Goal: Task Accomplishment & Management: Use online tool/utility

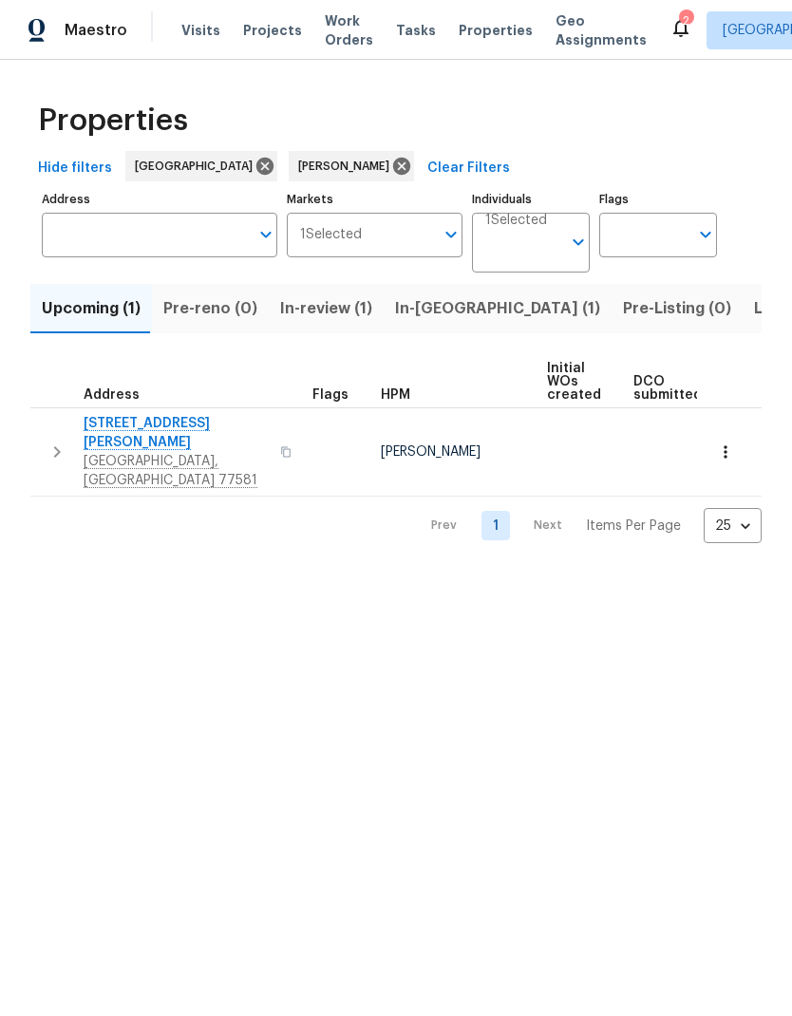
click at [427, 300] on span "In-[GEOGRAPHIC_DATA] (1)" at bounding box center [497, 308] width 205 height 27
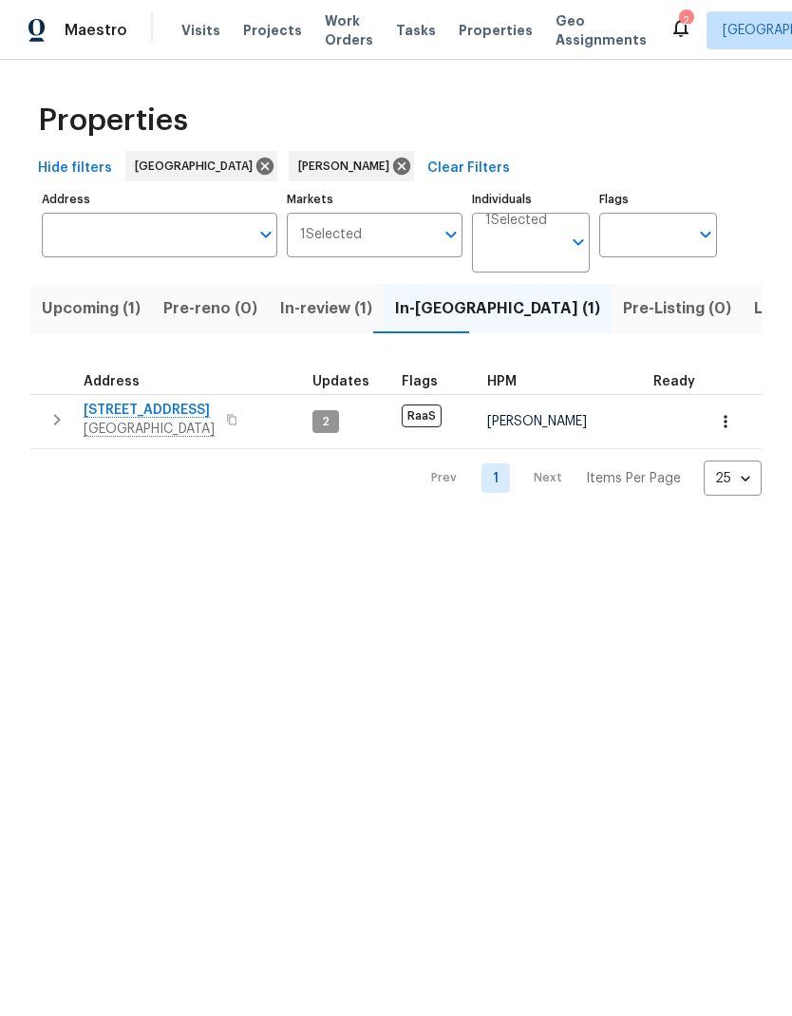
click at [287, 316] on span "In-review (1)" at bounding box center [326, 308] width 92 height 27
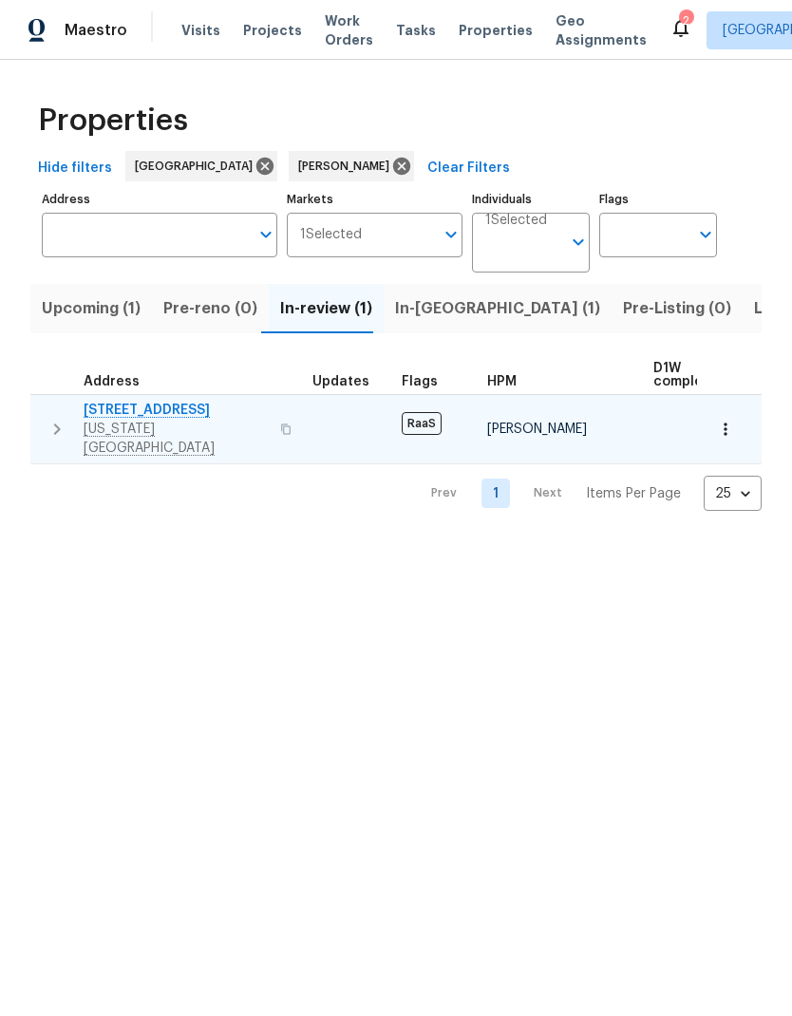
click at [117, 408] on span "[STREET_ADDRESS]" at bounding box center [176, 410] width 185 height 19
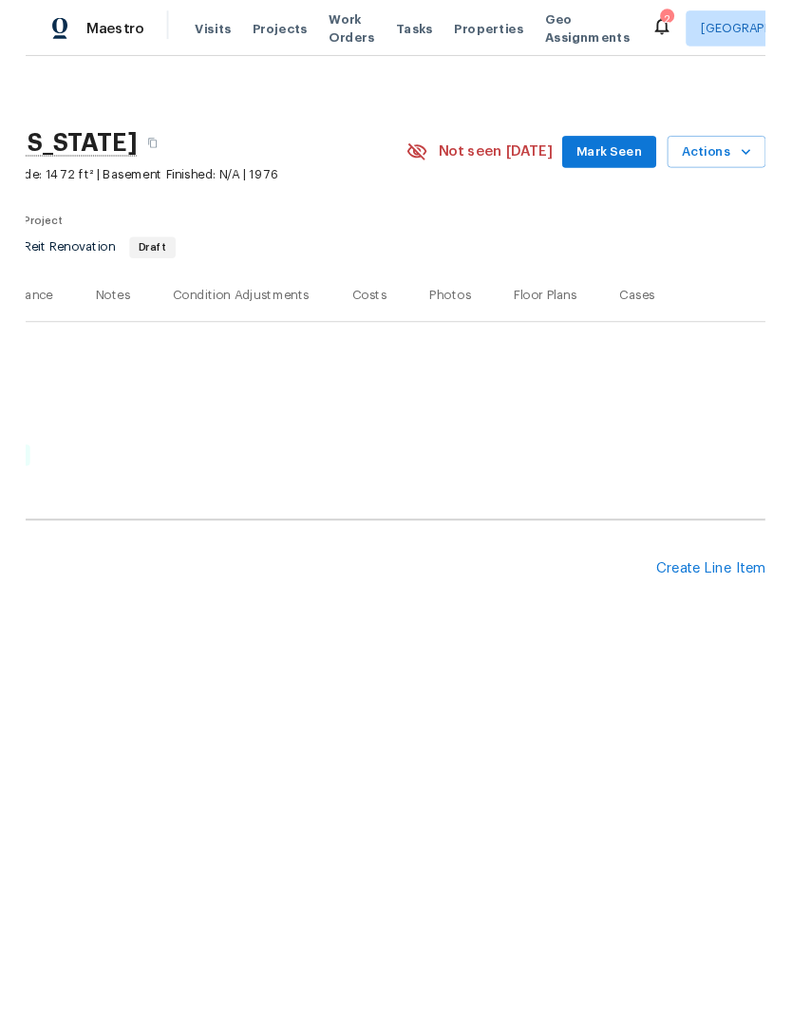
scroll to position [0, 281]
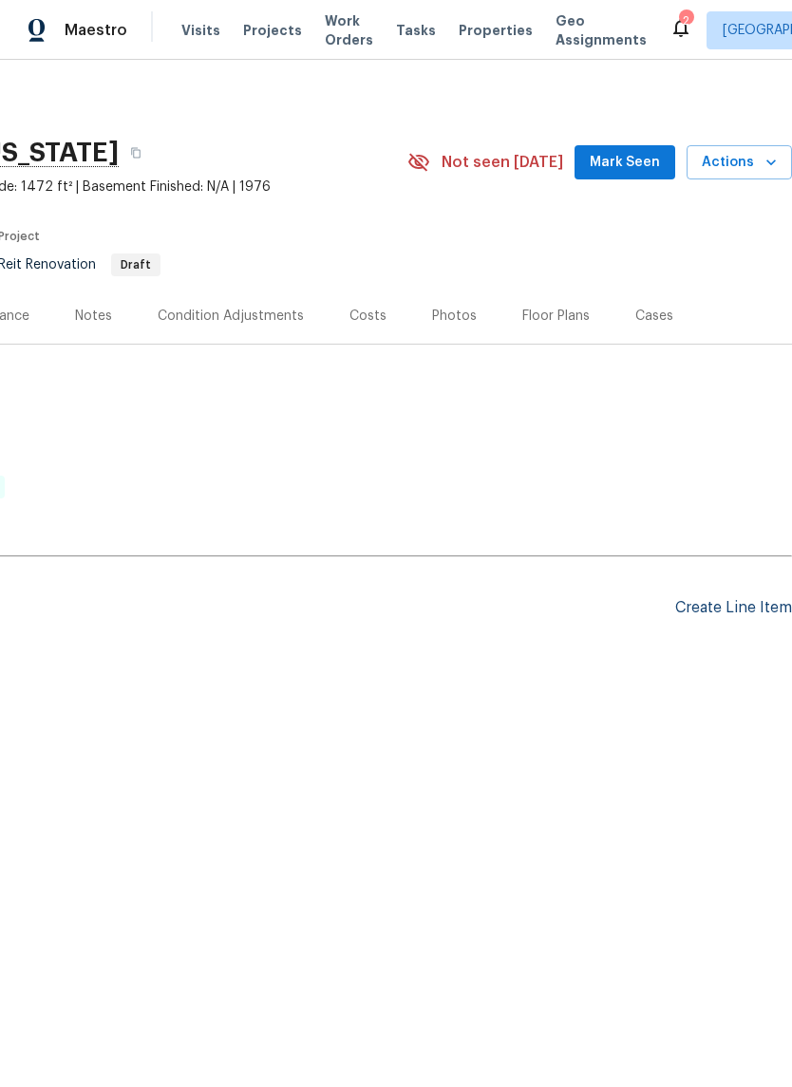
click at [746, 603] on div "Create Line Item" at bounding box center [733, 608] width 117 height 18
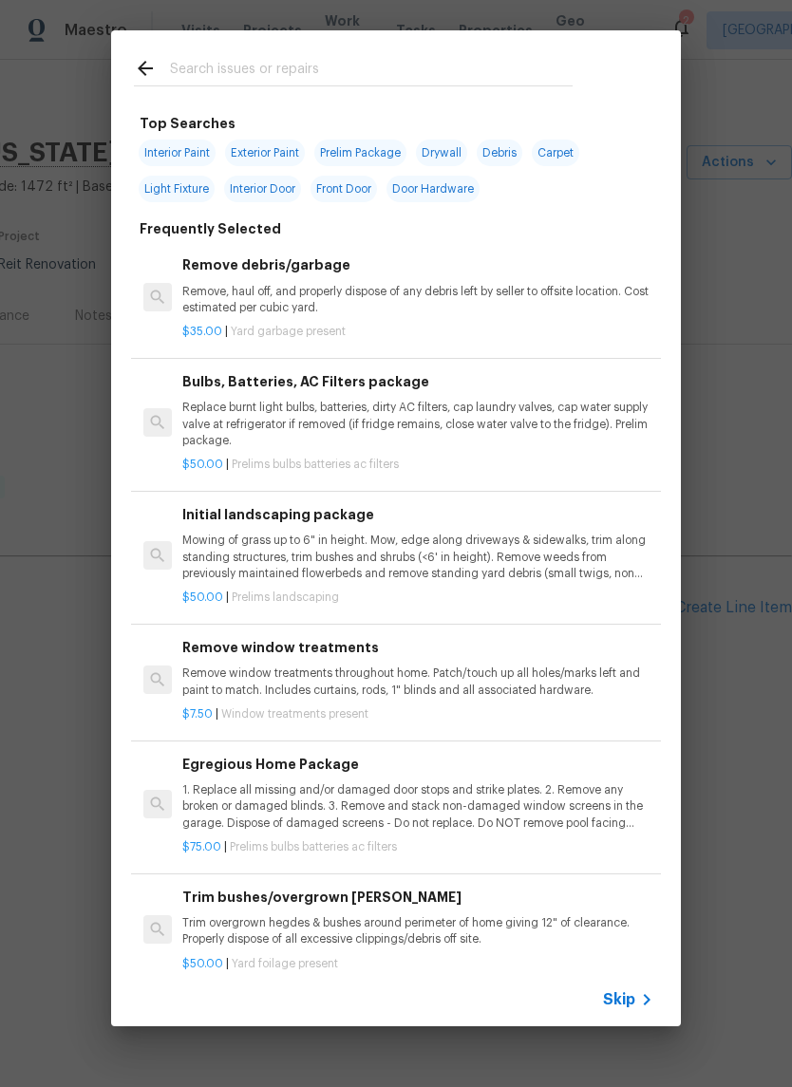
click at [195, 62] on input "text" at bounding box center [371, 71] width 403 height 28
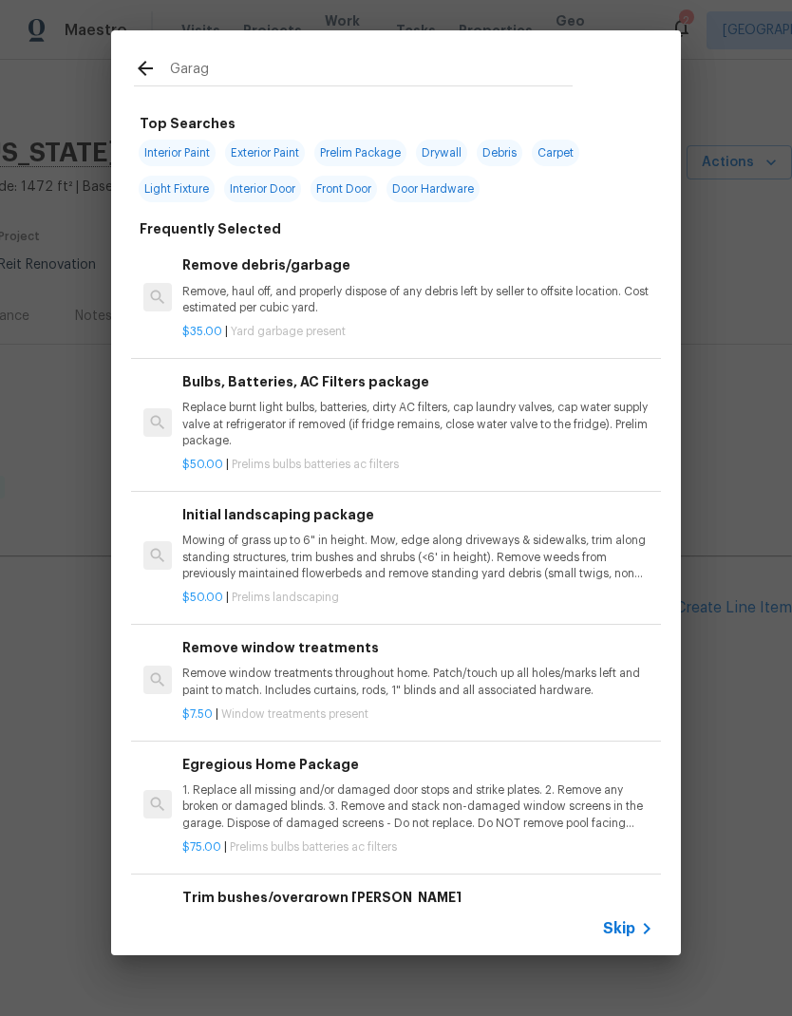
type input "Garage"
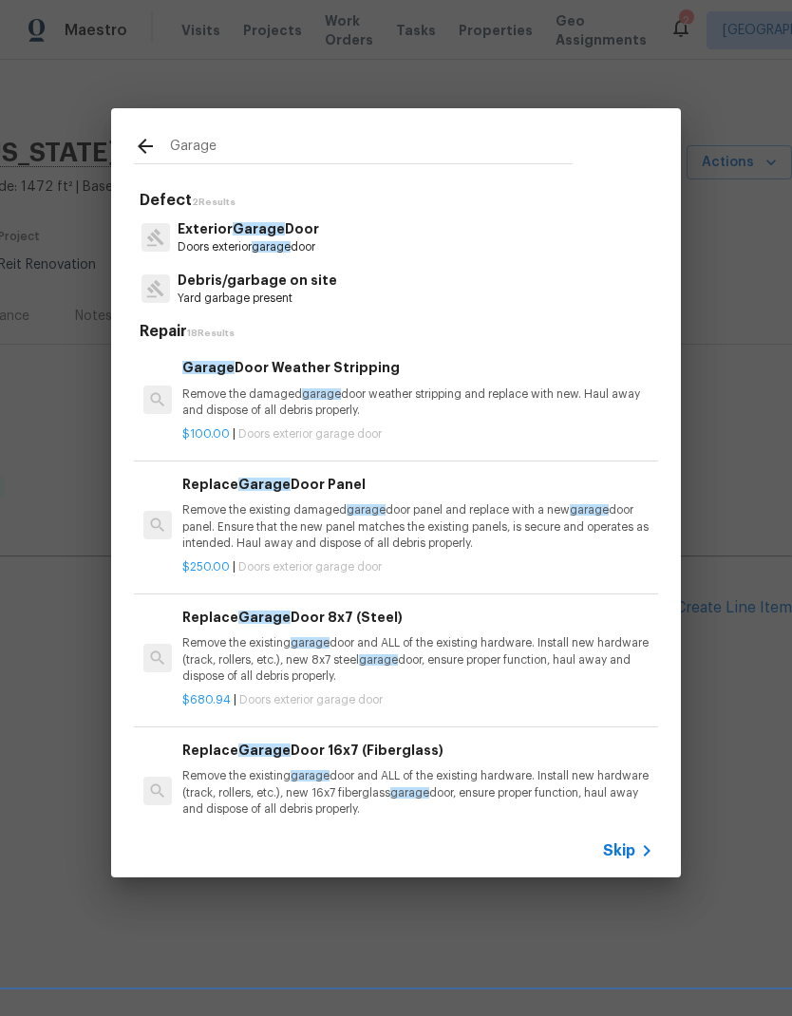
click at [193, 237] on p "Exterior Garage Door" at bounding box center [248, 229] width 141 height 20
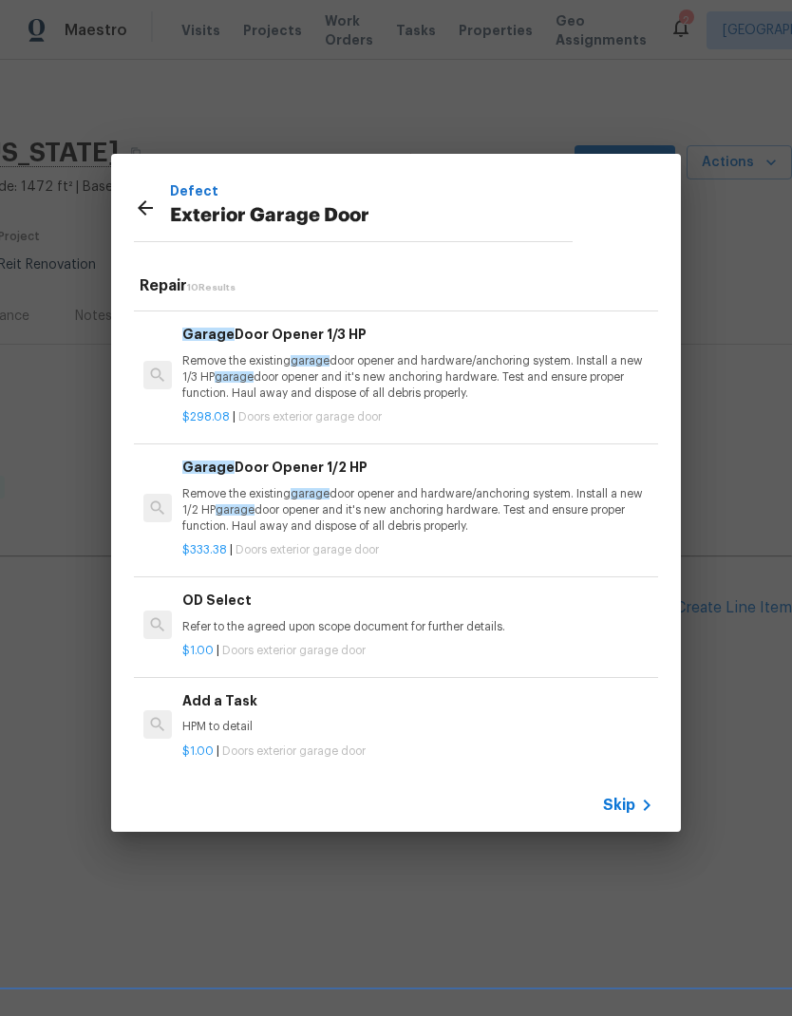
scroll to position [767, 0]
click at [199, 721] on p "HPM to detail" at bounding box center [417, 729] width 471 height 16
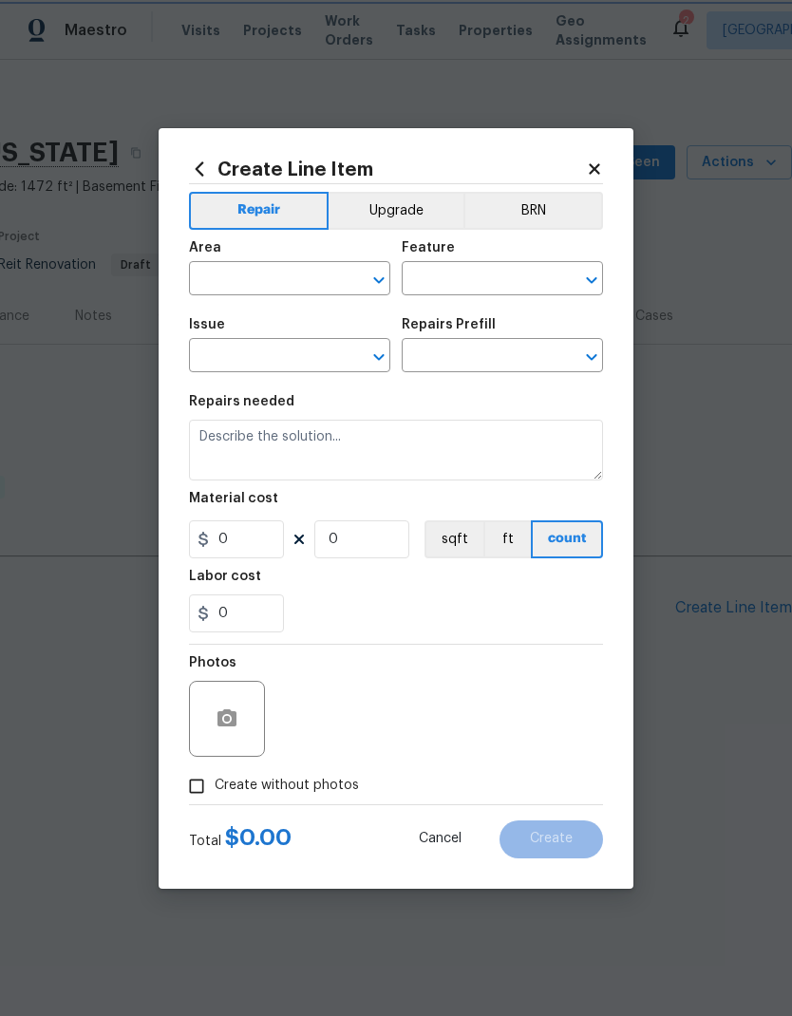
type input "Interior Door"
type input "Exterior Garage Door"
type input "Add a Task $1.00"
type textarea "HPM to detail"
type input "1"
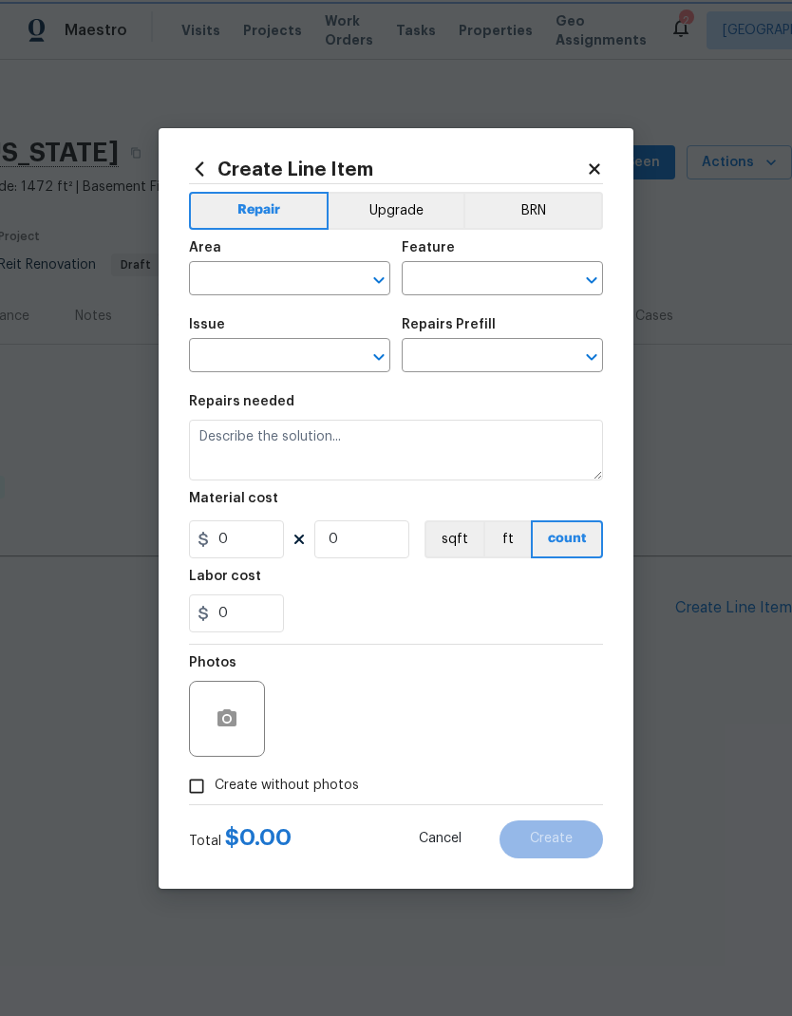
type input "1"
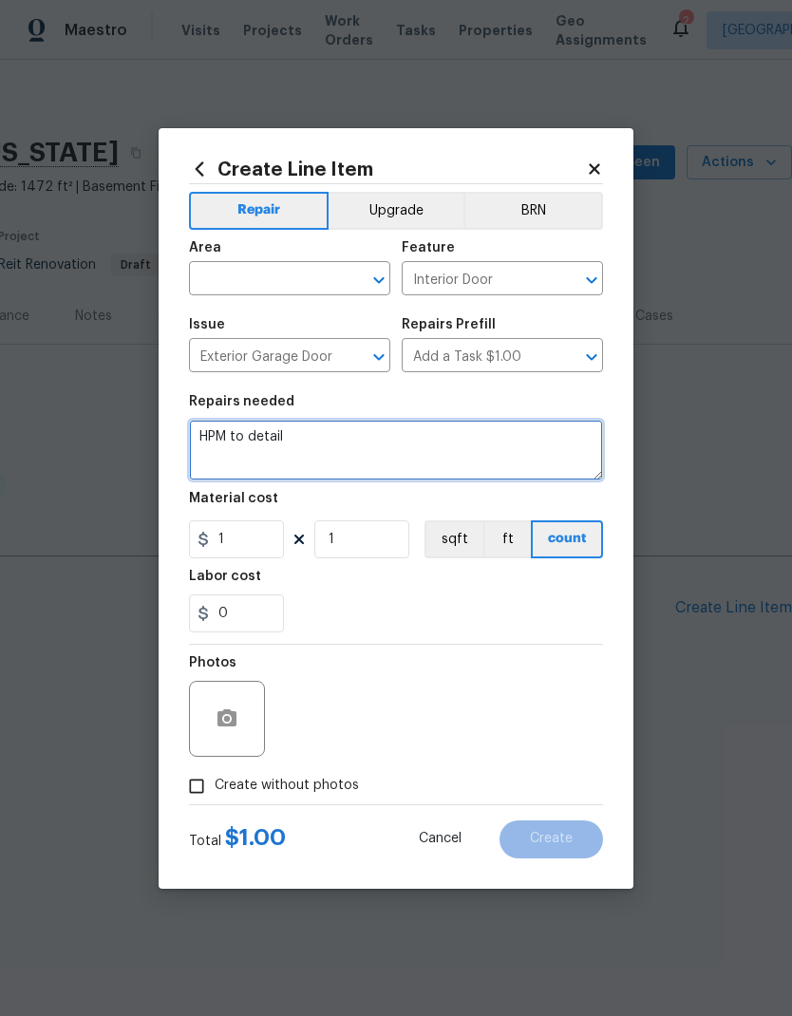
click at [208, 437] on textarea "HPM to detail" at bounding box center [396, 450] width 414 height 61
click at [208, 436] on textarea "HPM to detail" at bounding box center [396, 450] width 414 height 61
click at [212, 430] on textarea "HPM to detail" at bounding box center [396, 450] width 414 height 61
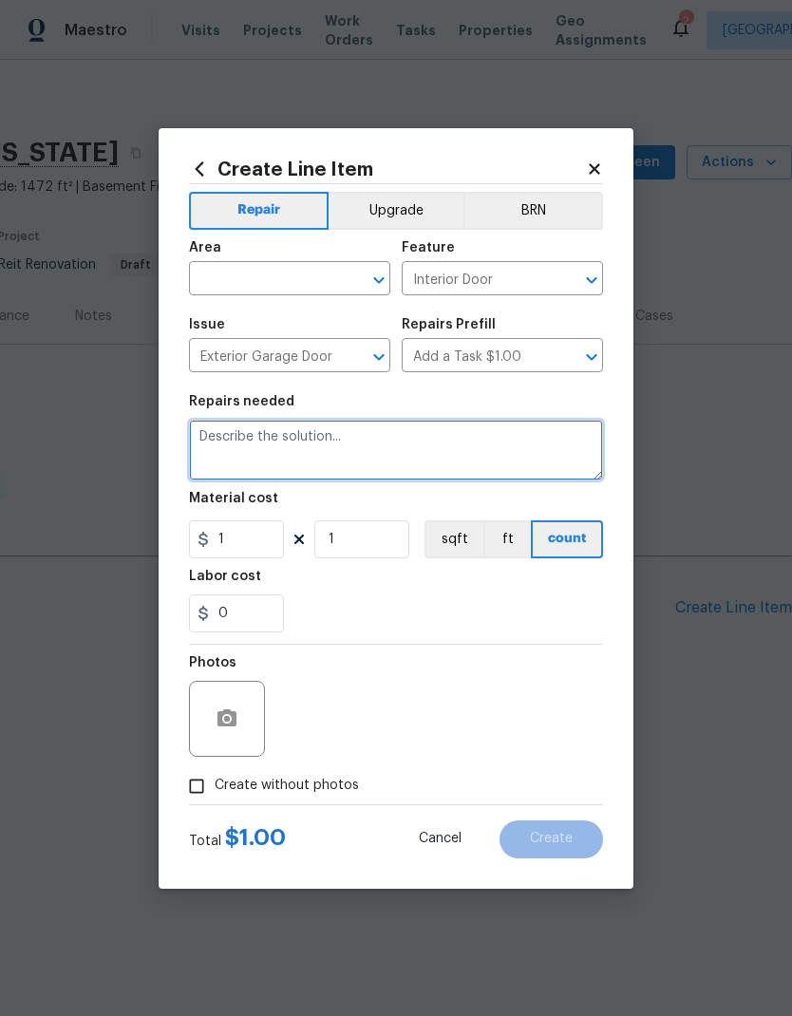
click at [212, 440] on textarea at bounding box center [396, 450] width 414 height 61
click at [223, 439] on textarea at bounding box center [396, 450] width 414 height 61
click at [215, 439] on textarea at bounding box center [396, 450] width 414 height 61
paste textarea "Prime and Paint 2 garage doors with paint purchase included."
click at [415, 440] on textarea "Prime and Paint 2 garage doors with paint purchase included." at bounding box center [396, 450] width 414 height 61
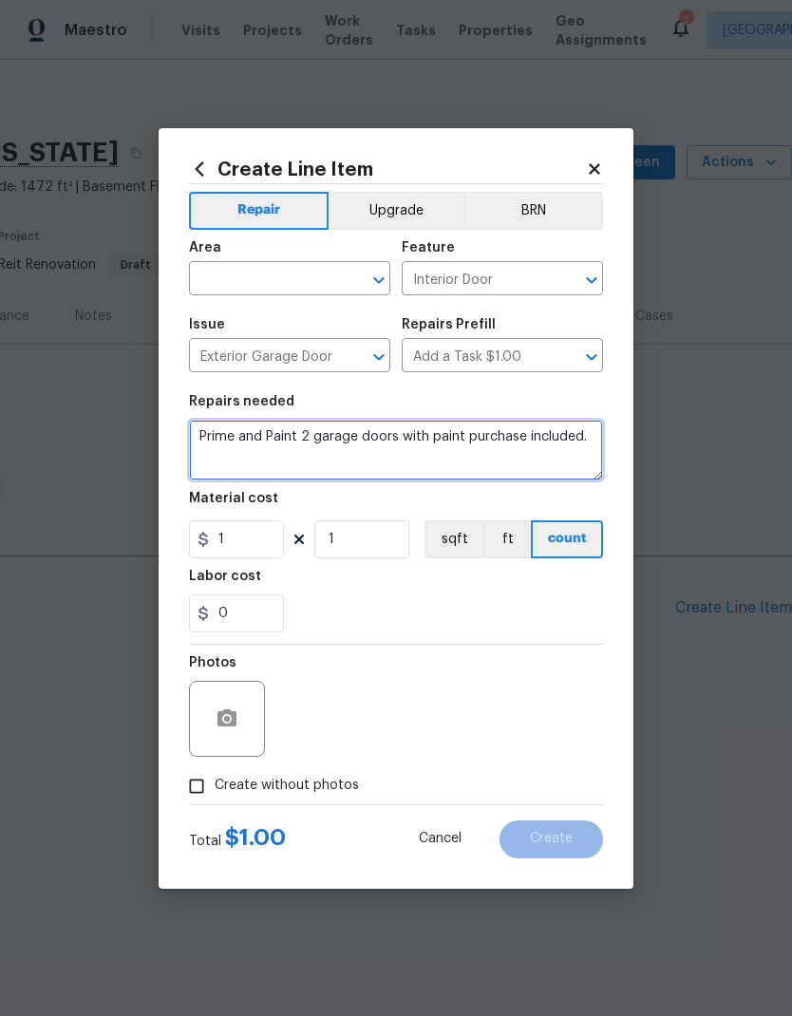
click at [414, 440] on textarea "Prime and Paint 2 garage doors with paint purchase included." at bounding box center [396, 450] width 414 height 61
click at [362, 453] on textarea "Prime and Paint 2 garage doors (GC to purchase paint purchase included." at bounding box center [396, 450] width 414 height 61
type textarea "Prime and Paint 2 garage doors (GC to purchase paint)."
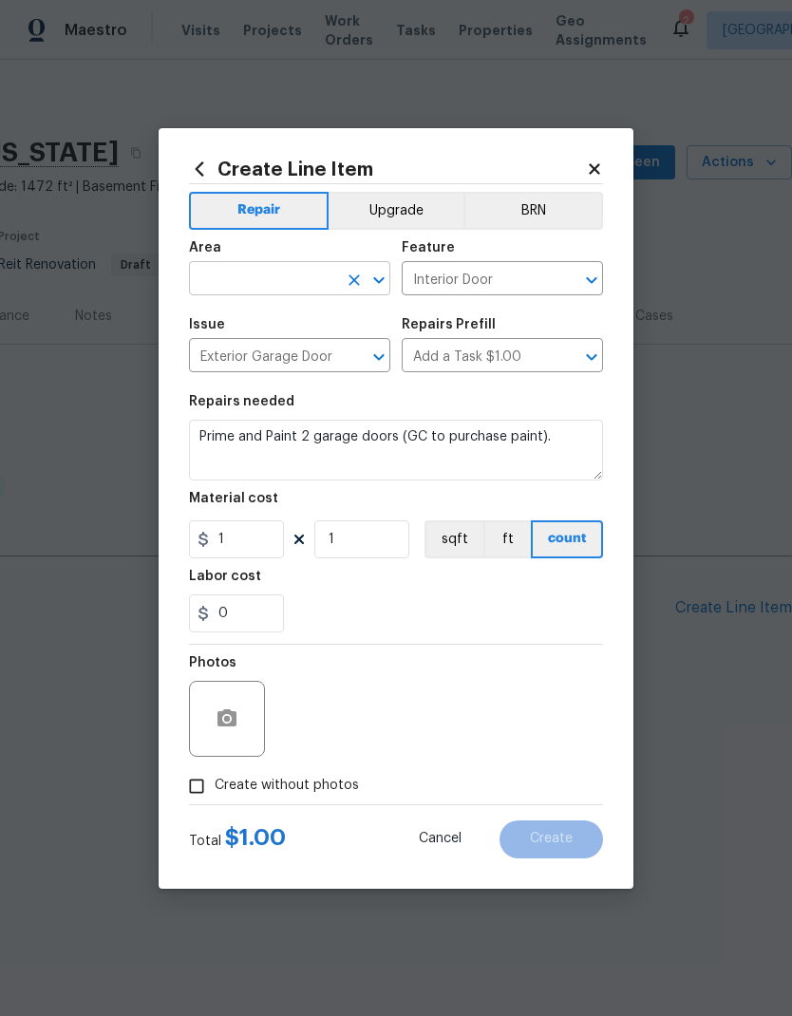
click at [211, 269] on input "text" at bounding box center [263, 280] width 148 height 29
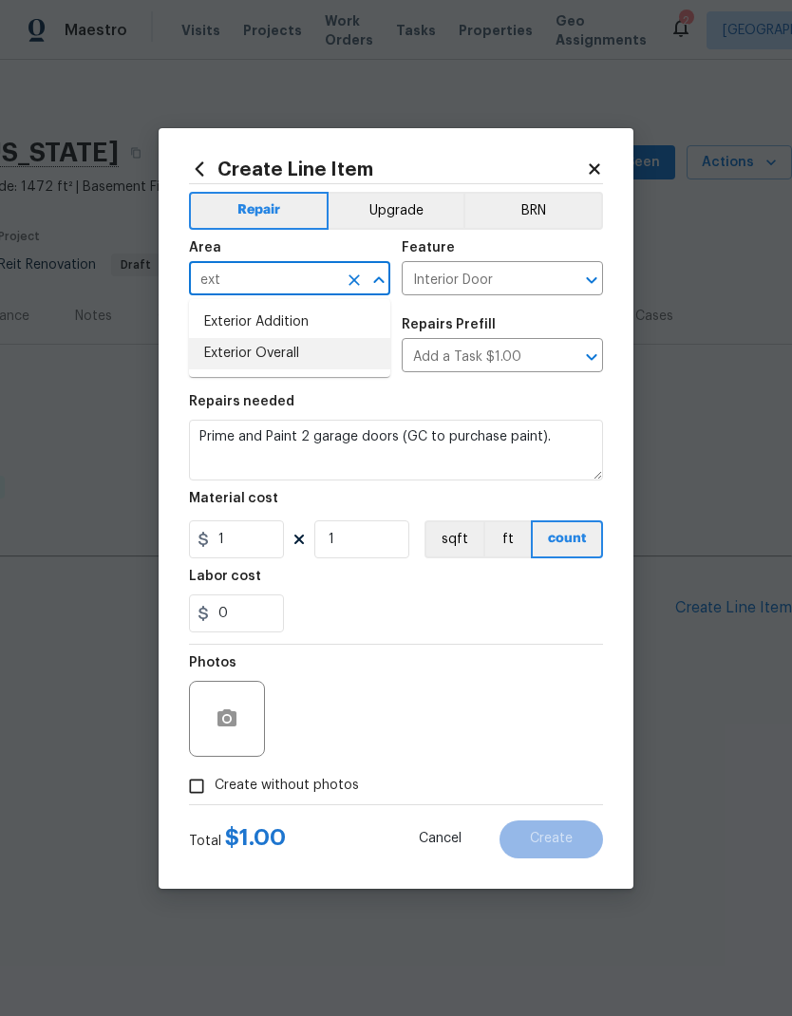
click at [221, 352] on li "Exterior Overall" at bounding box center [289, 353] width 201 height 31
type input "Exterior Overall"
click at [521, 282] on input "Interior Door" at bounding box center [476, 280] width 148 height 29
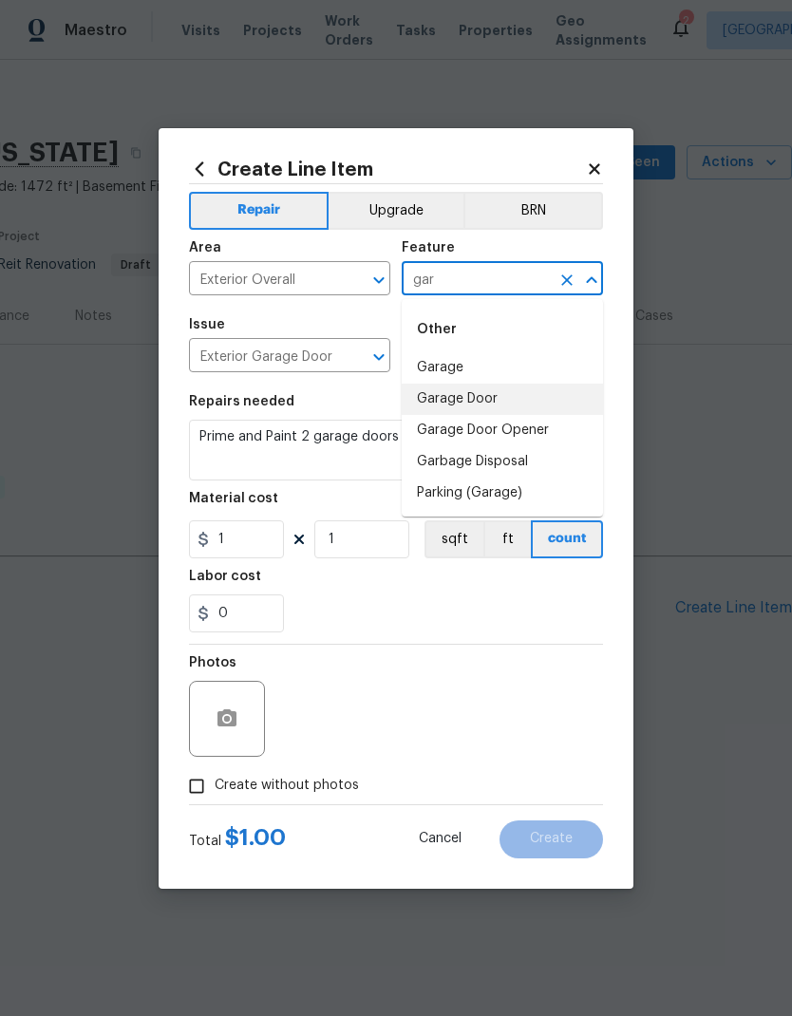
click at [525, 403] on li "Garage Door" at bounding box center [502, 399] width 201 height 31
type input "Garage Door"
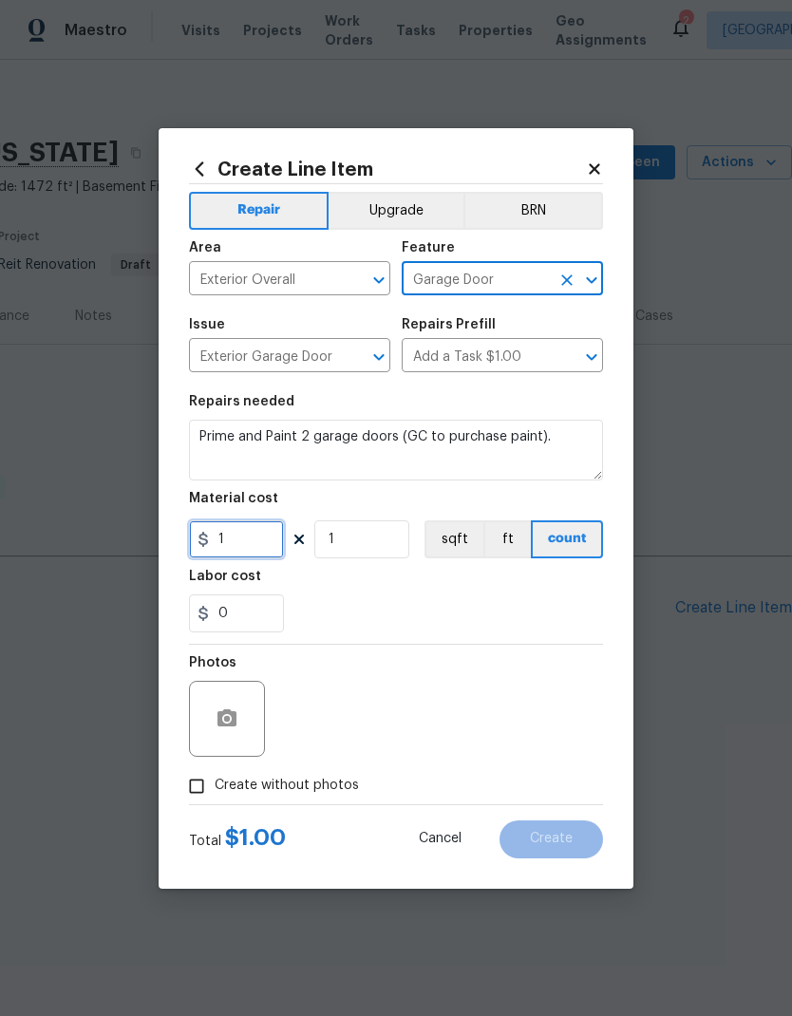
click at [240, 553] on input "1" at bounding box center [236, 539] width 95 height 38
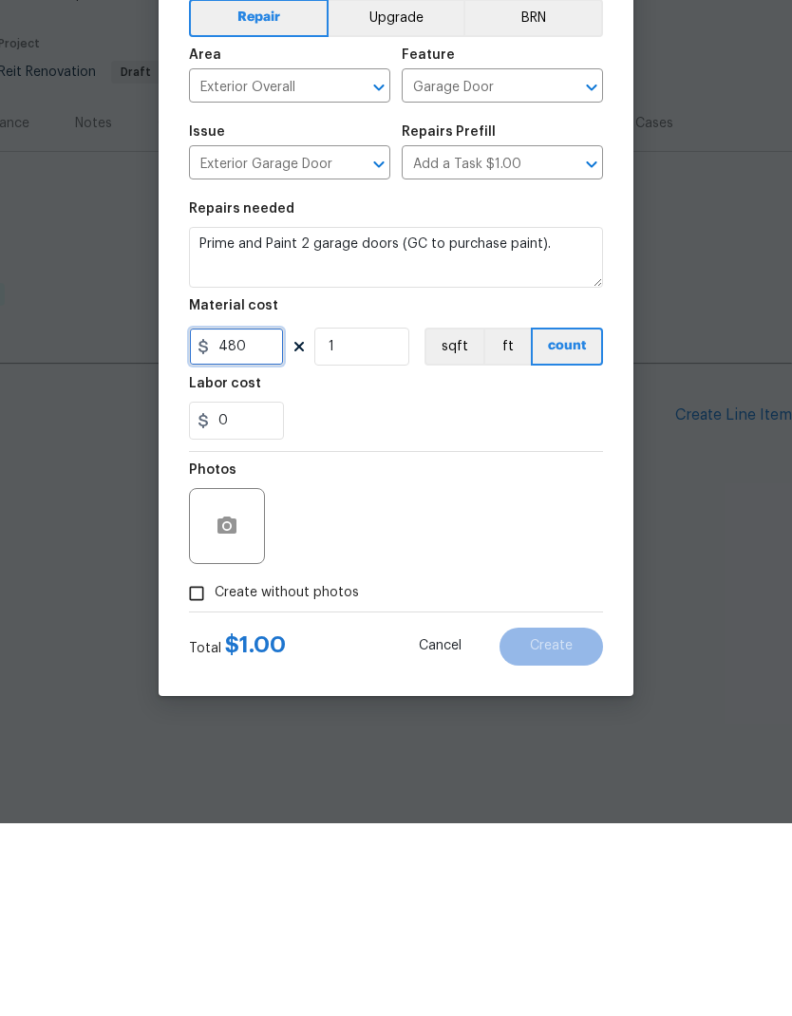
type input "480"
click at [197, 768] on input "Create without photos" at bounding box center [196, 786] width 36 height 36
checkbox input "true"
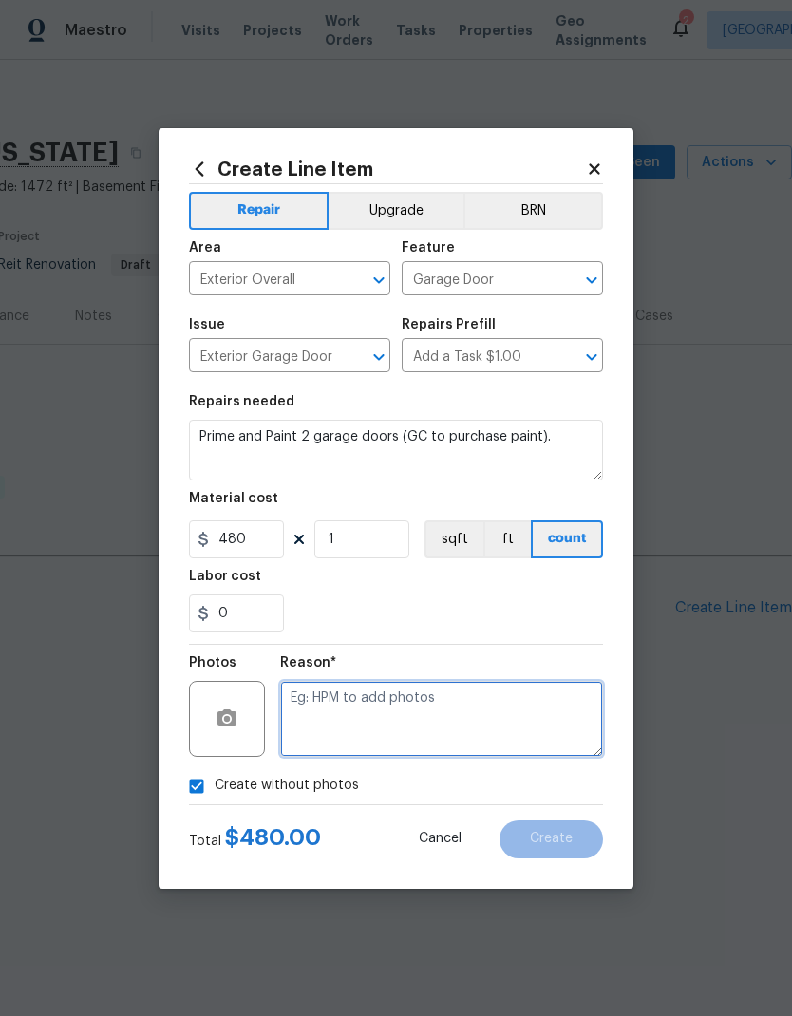
click at [529, 714] on textarea at bounding box center [441, 719] width 323 height 76
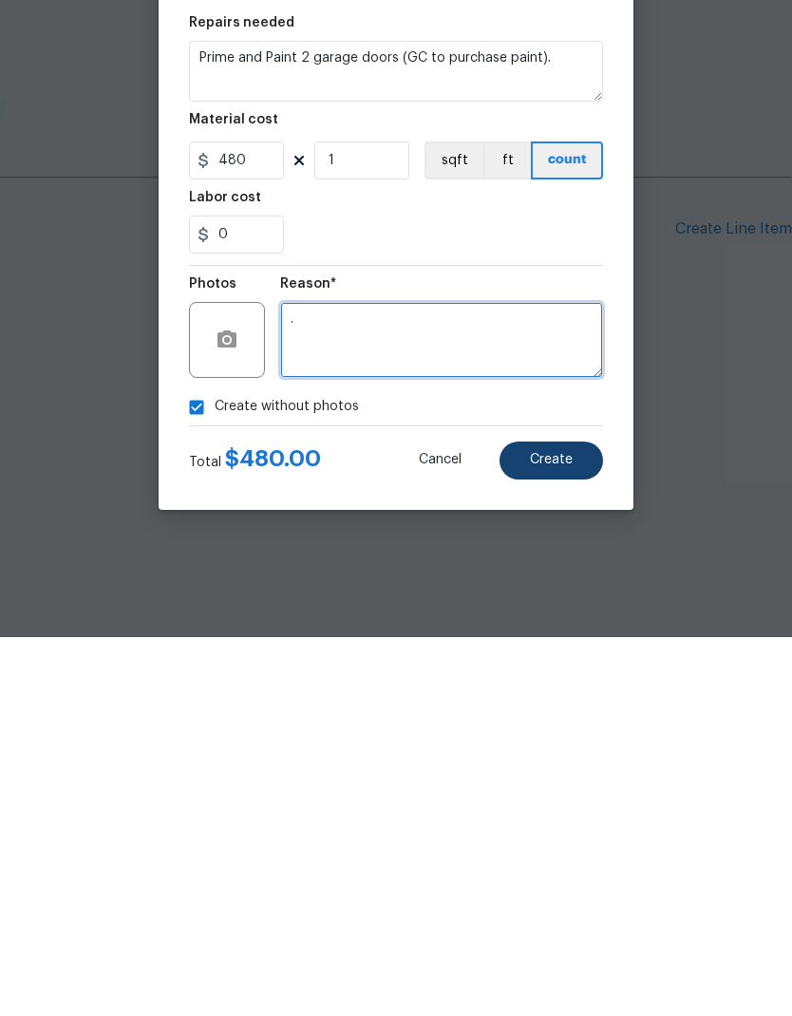
type textarea "."
click at [571, 832] on span "Create" at bounding box center [551, 839] width 43 height 14
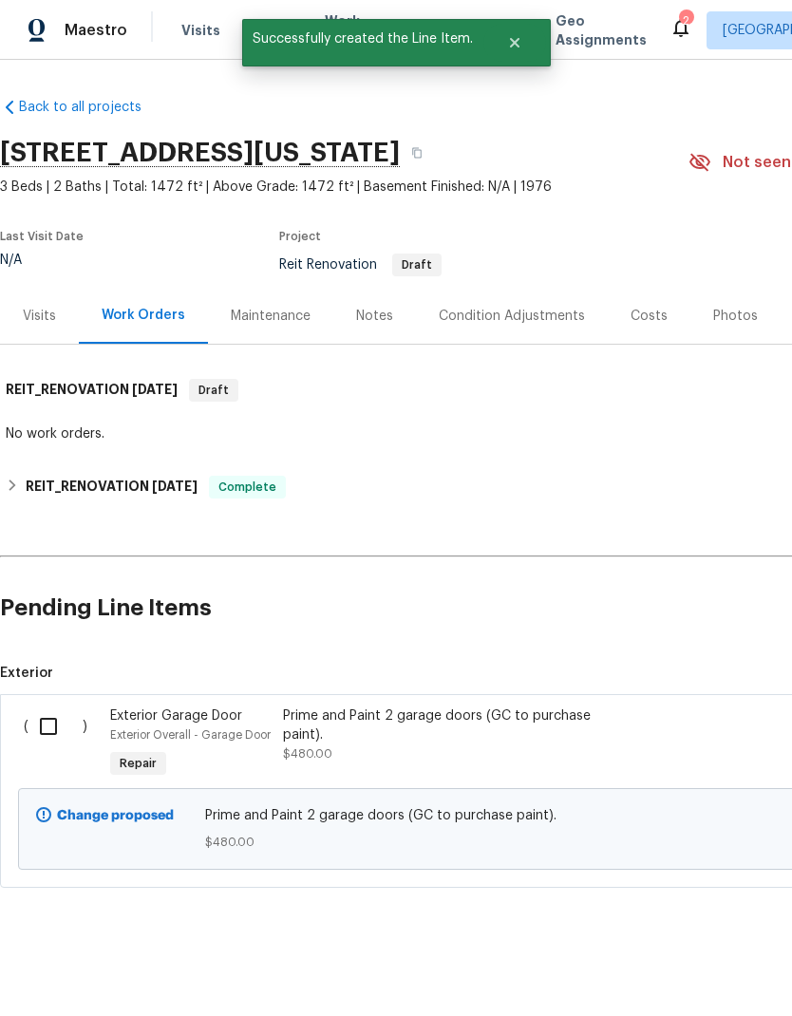
click at [47, 730] on input "checkbox" at bounding box center [55, 726] width 54 height 40
checkbox input "true"
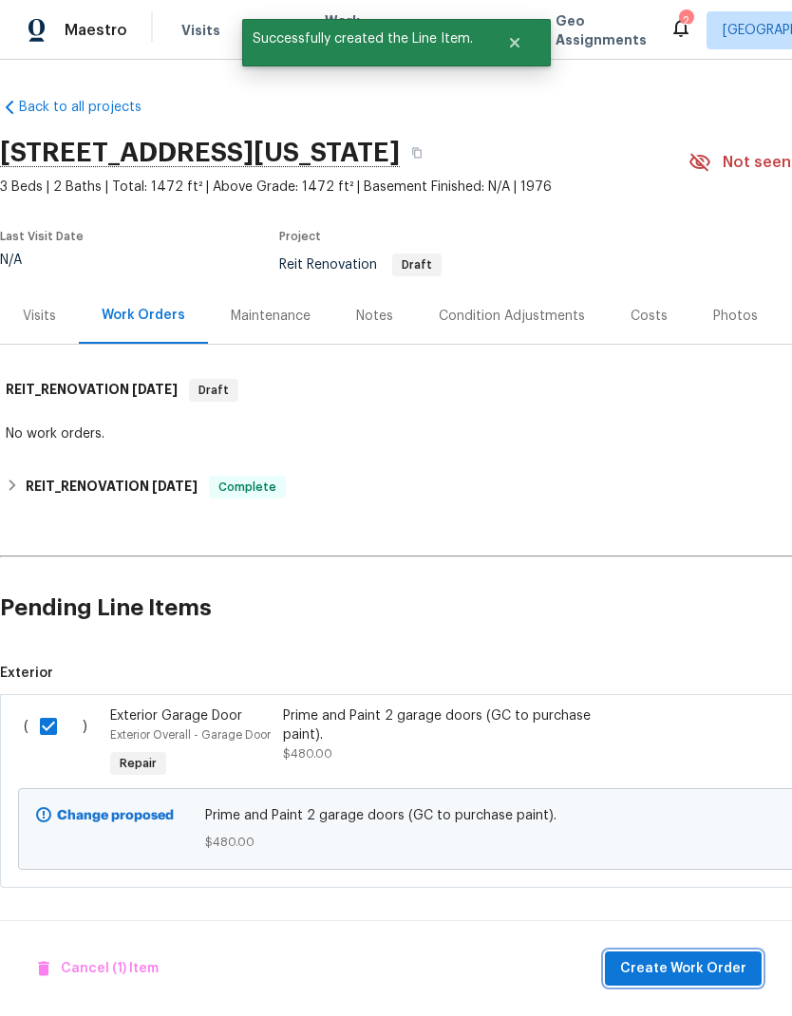
click at [733, 964] on span "Create Work Order" at bounding box center [683, 969] width 126 height 24
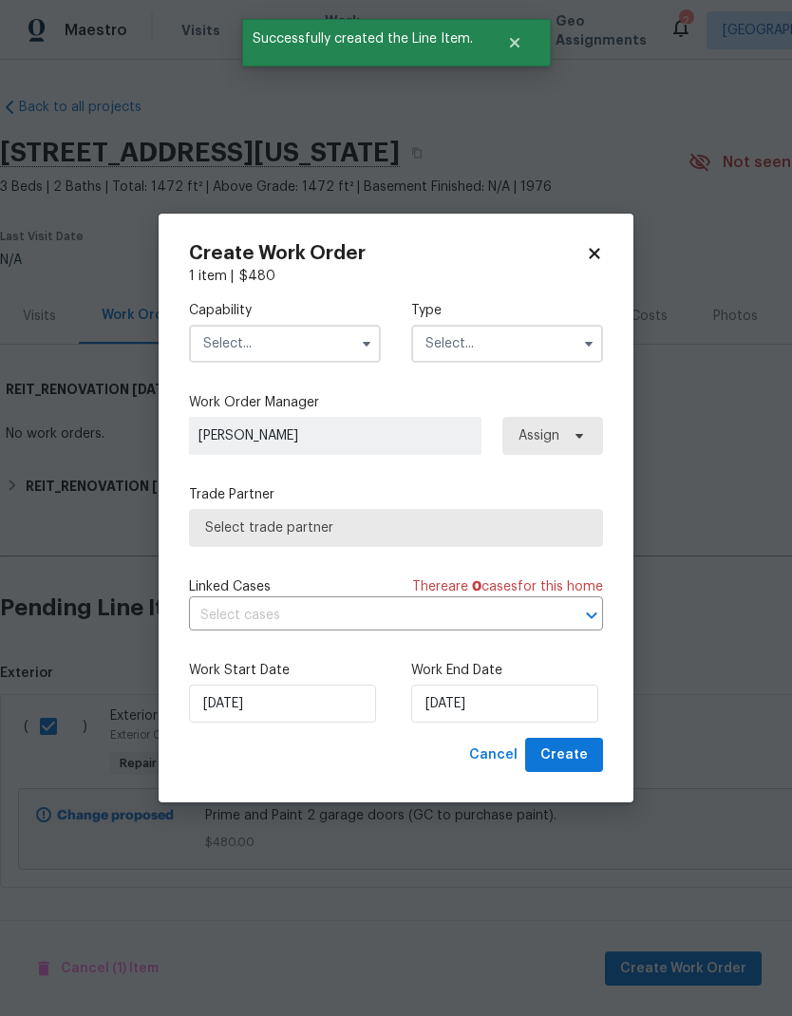
click at [210, 337] on input "text" at bounding box center [285, 344] width 192 height 38
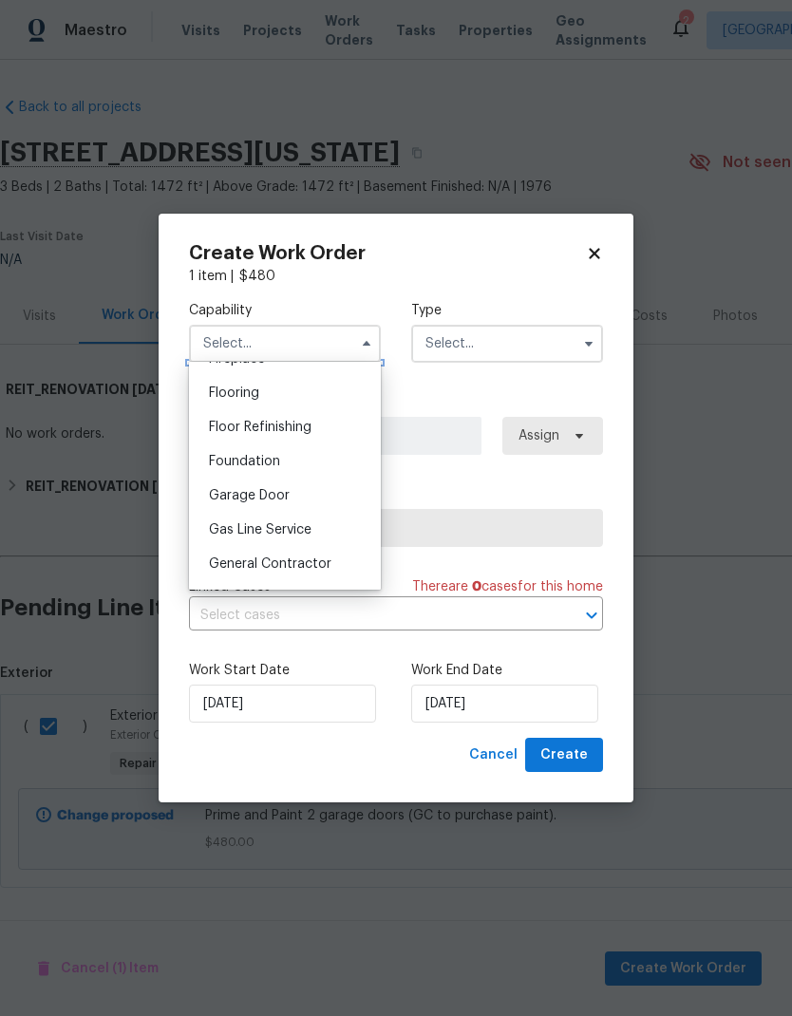
scroll to position [729, 0]
click at [226, 563] on span "General Contractor" at bounding box center [270, 561] width 122 height 13
type input "General Contractor"
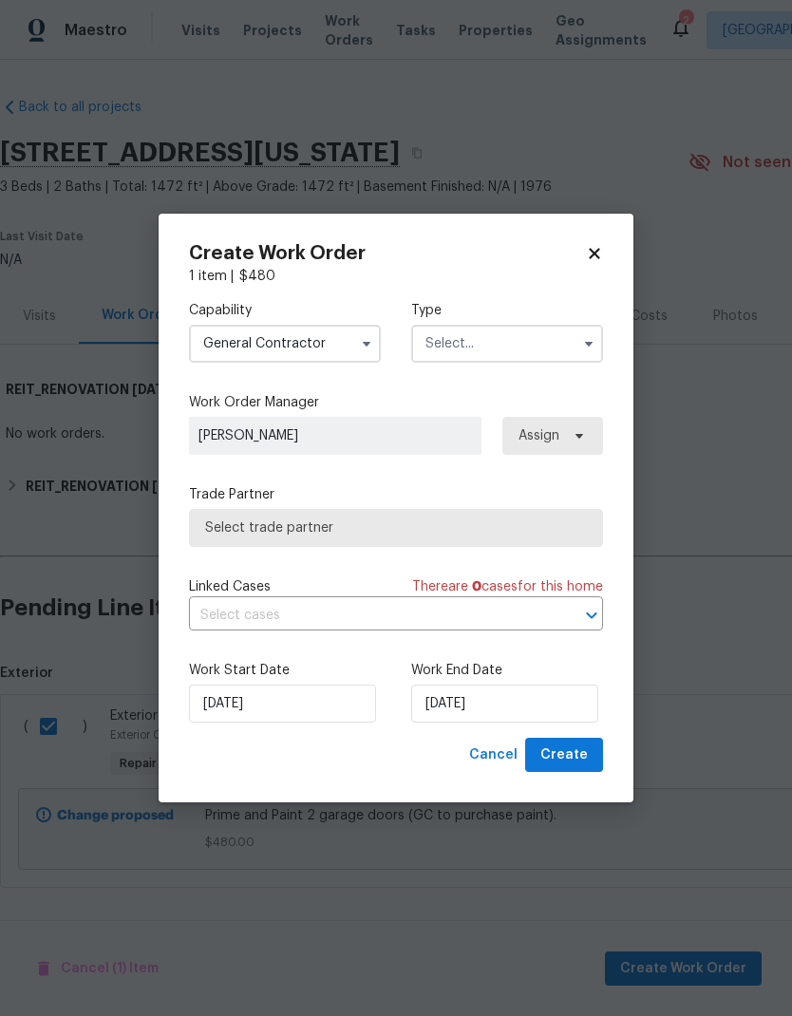
click at [528, 342] on input "text" at bounding box center [507, 344] width 192 height 38
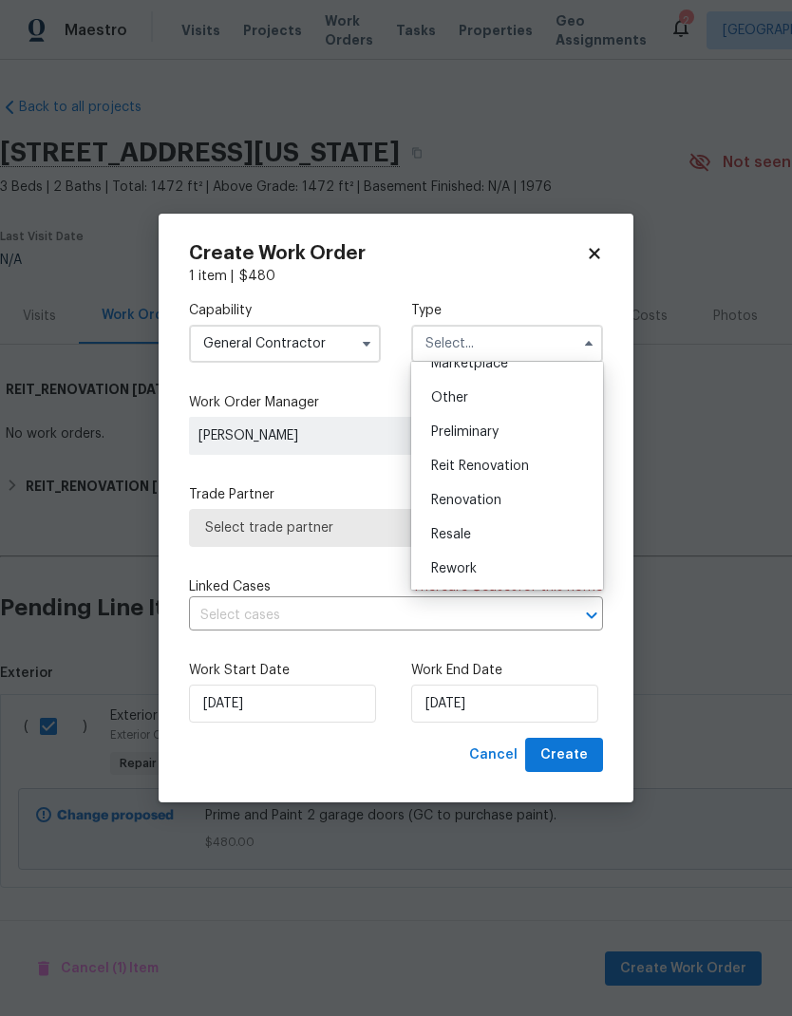
scroll to position [365, 0]
click at [546, 459] on div "Reit Renovation" at bounding box center [507, 463] width 182 height 34
type input "Reit Renovation"
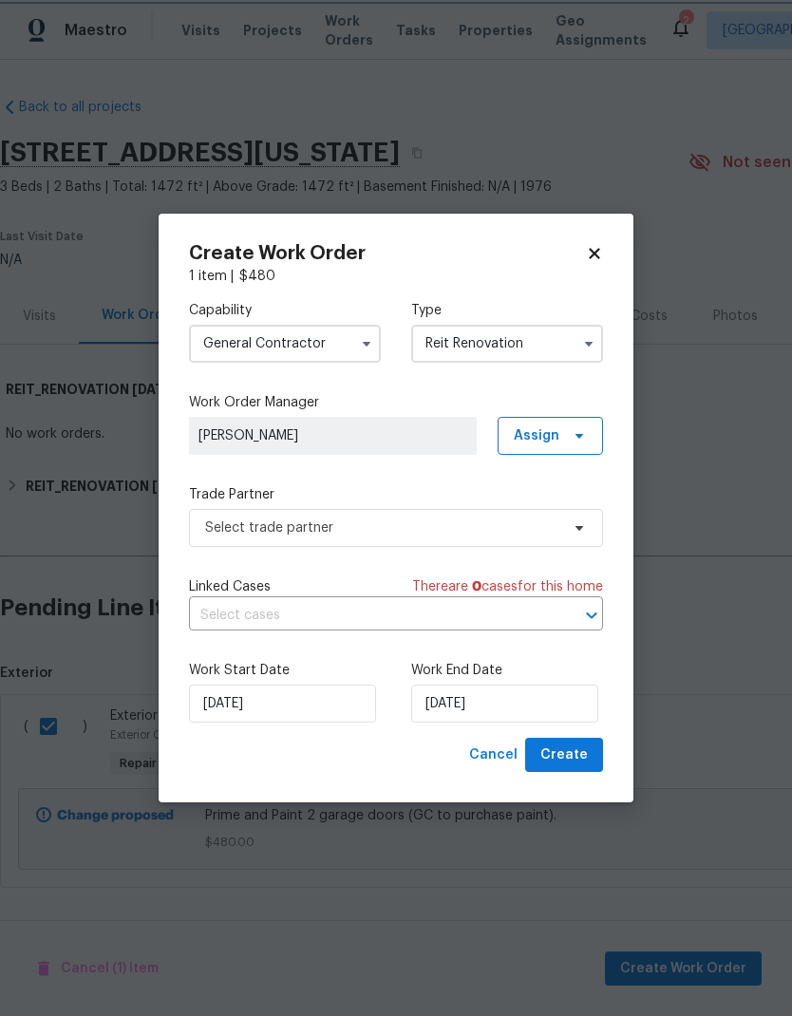
scroll to position [0, 0]
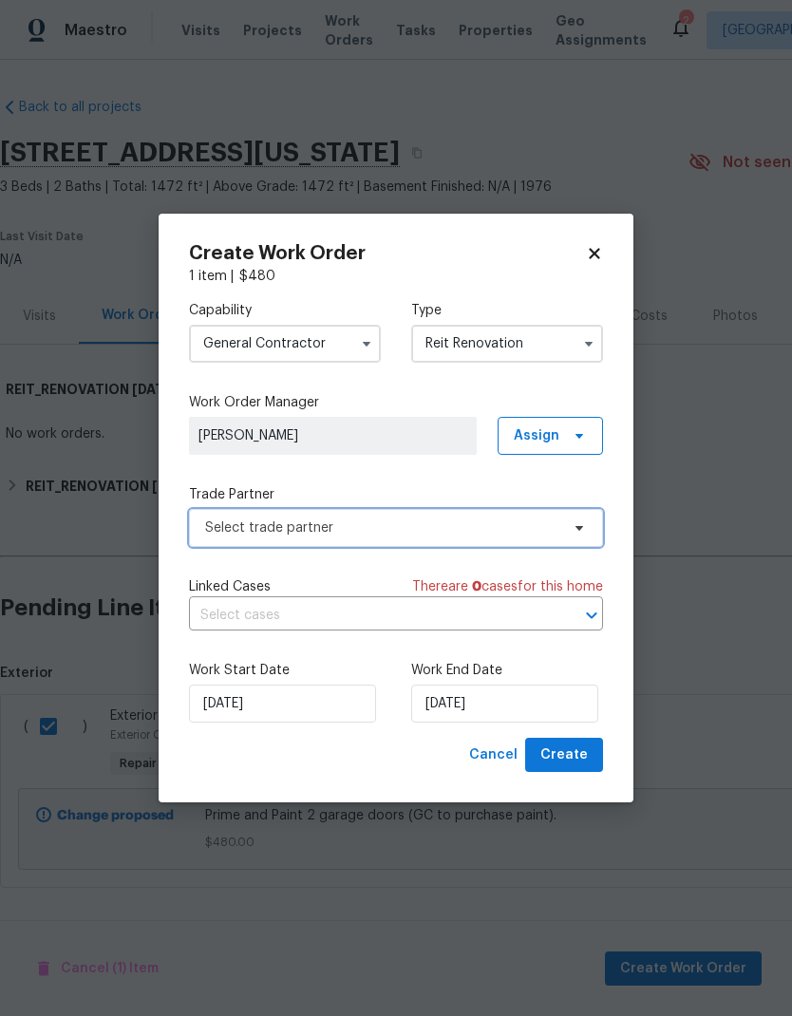
click at [559, 518] on span "Select trade partner" at bounding box center [396, 528] width 414 height 38
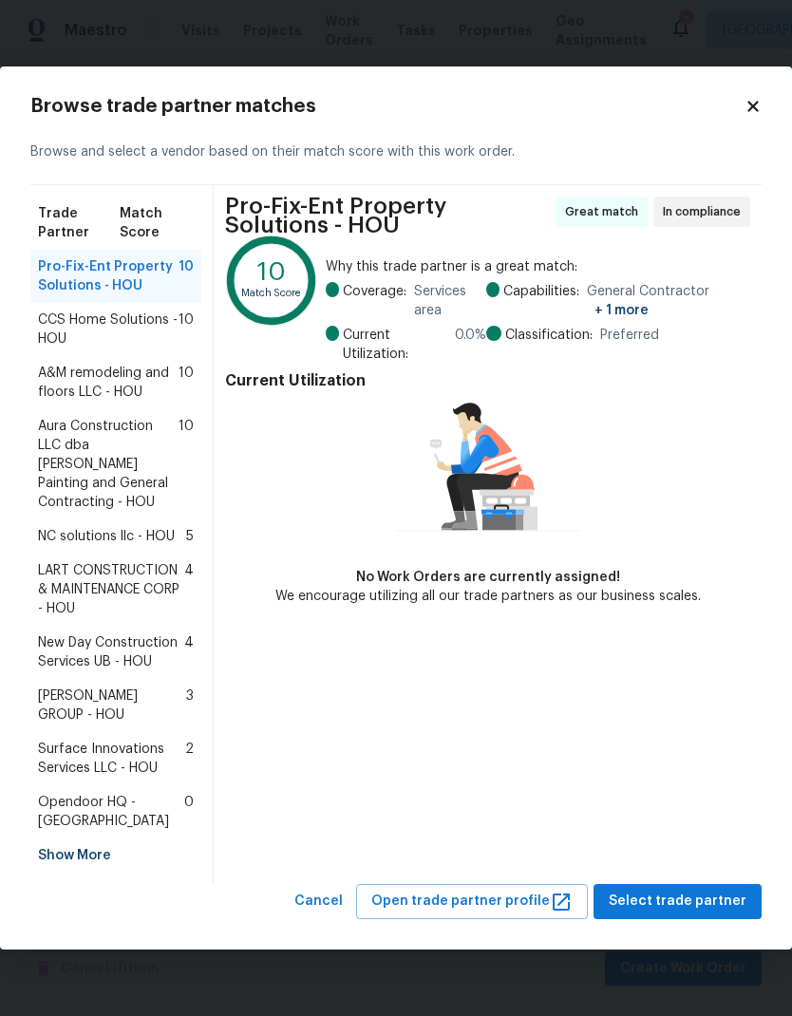
click at [59, 467] on span "Aura Construction LLC dba Logan's Painting and General Contracting - HOU" at bounding box center [108, 464] width 140 height 95
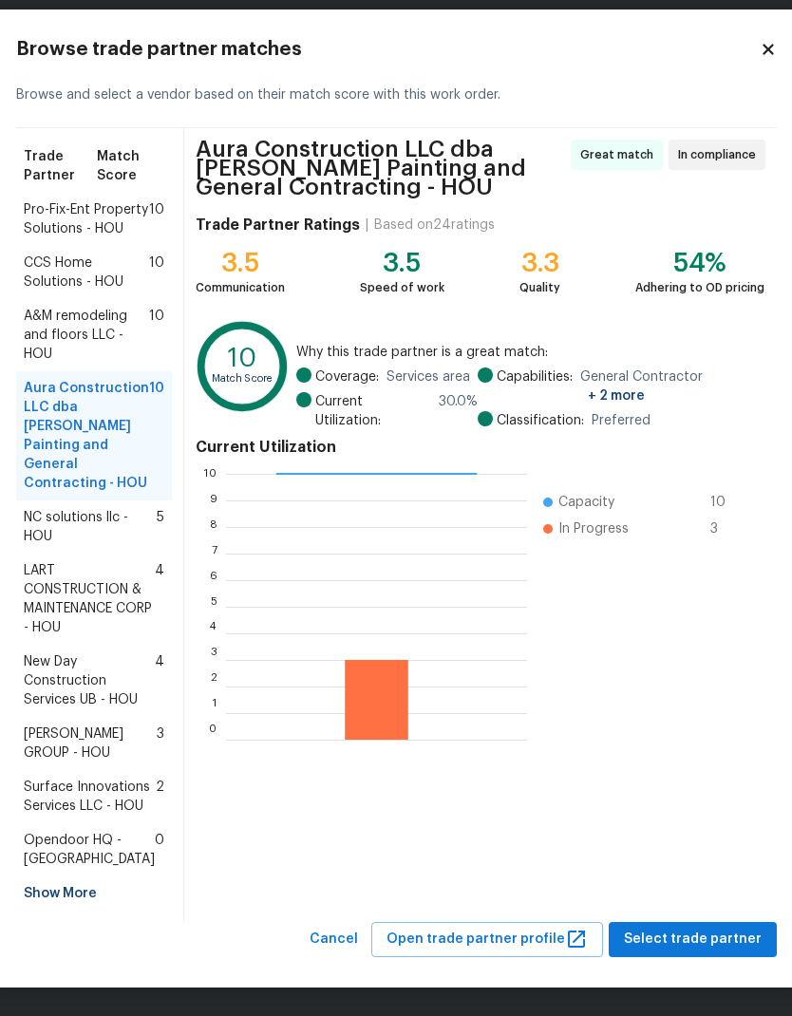
scroll to position [208, 0]
click at [722, 947] on span "Select trade partner" at bounding box center [693, 939] width 138 height 24
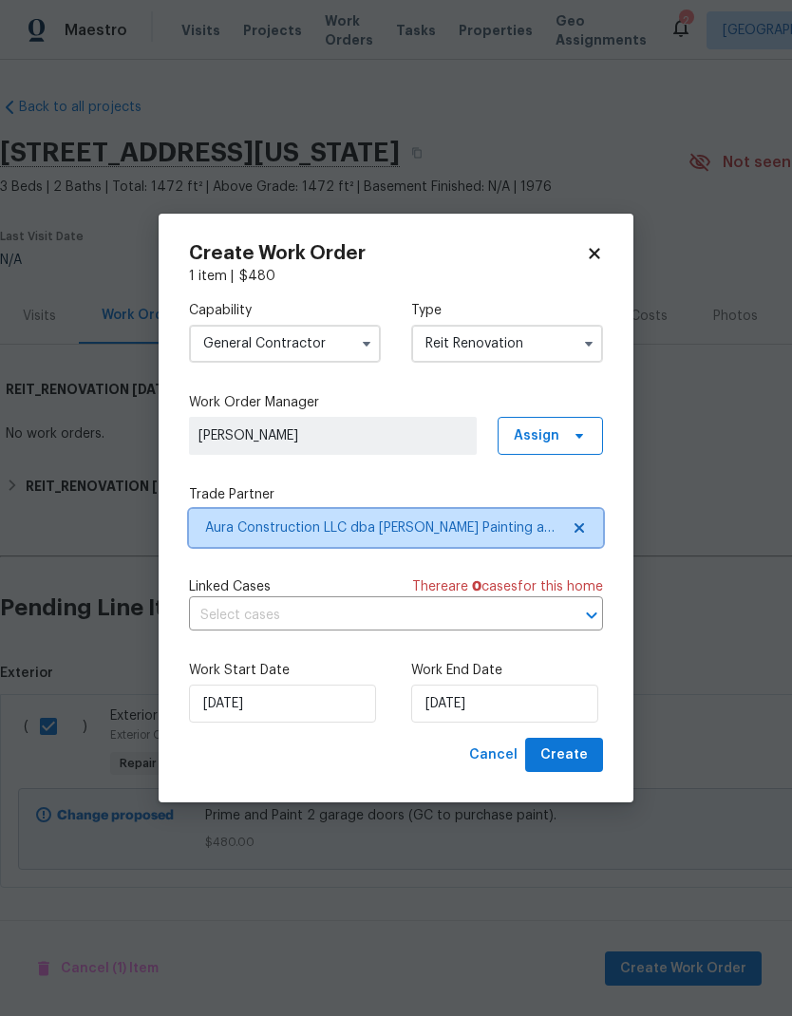
scroll to position [0, 0]
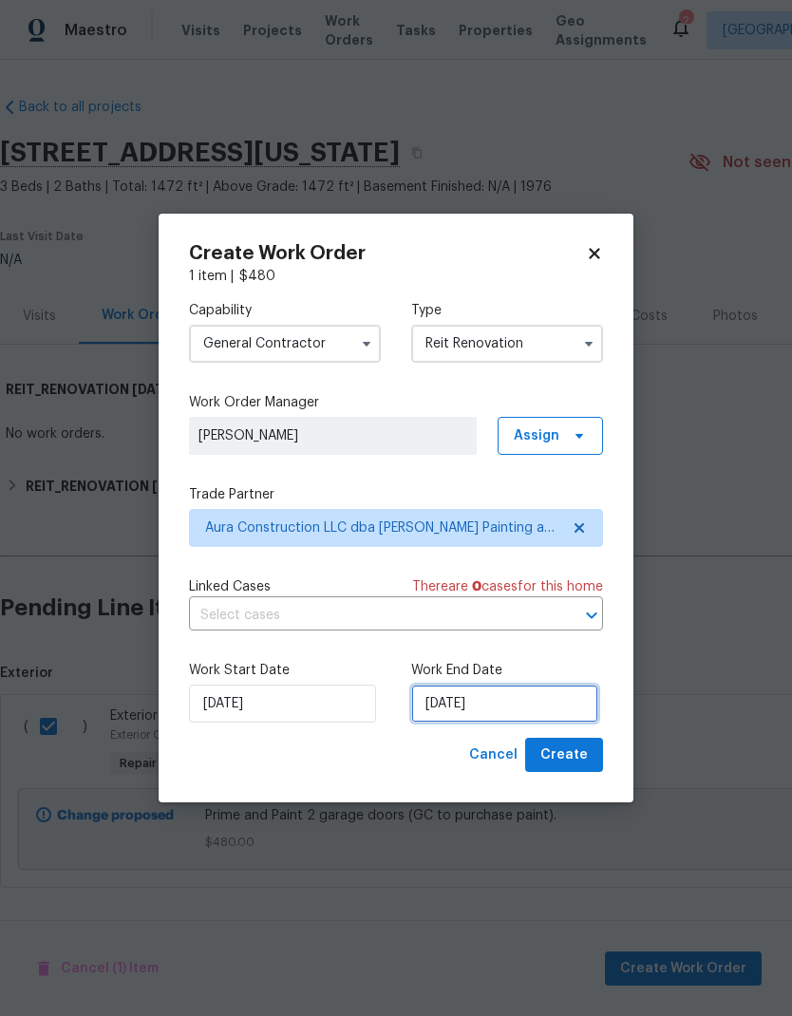
click at [554, 688] on input "8/14/2025" at bounding box center [504, 703] width 187 height 38
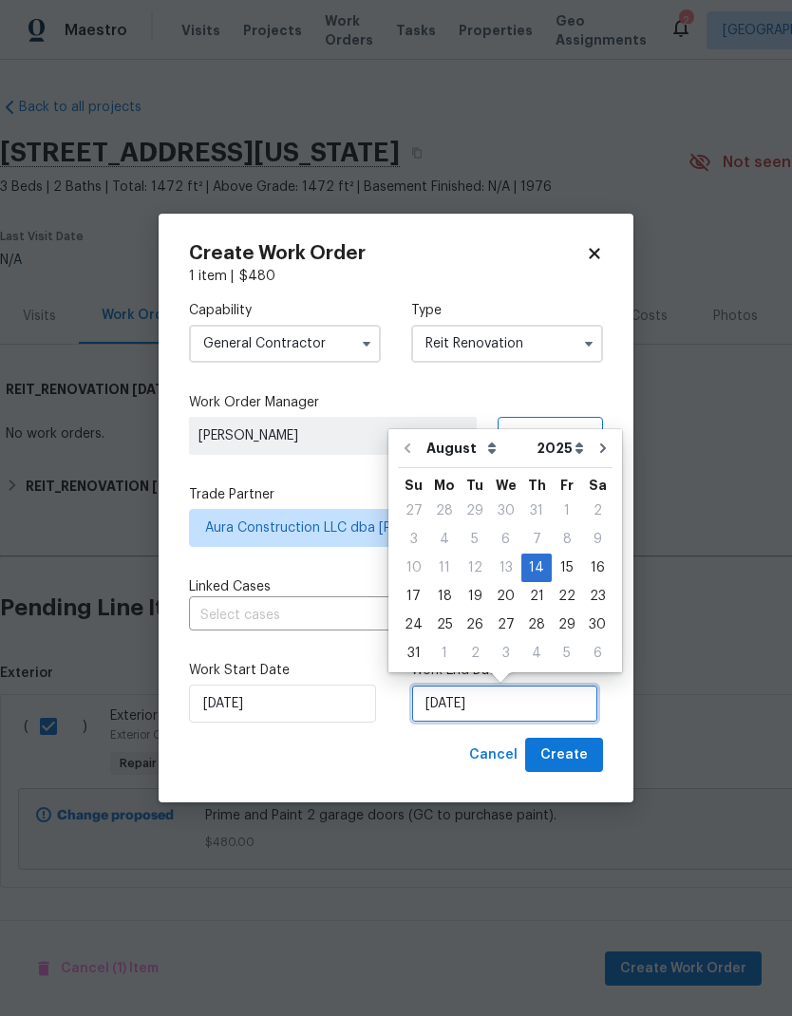
scroll to position [1, 0]
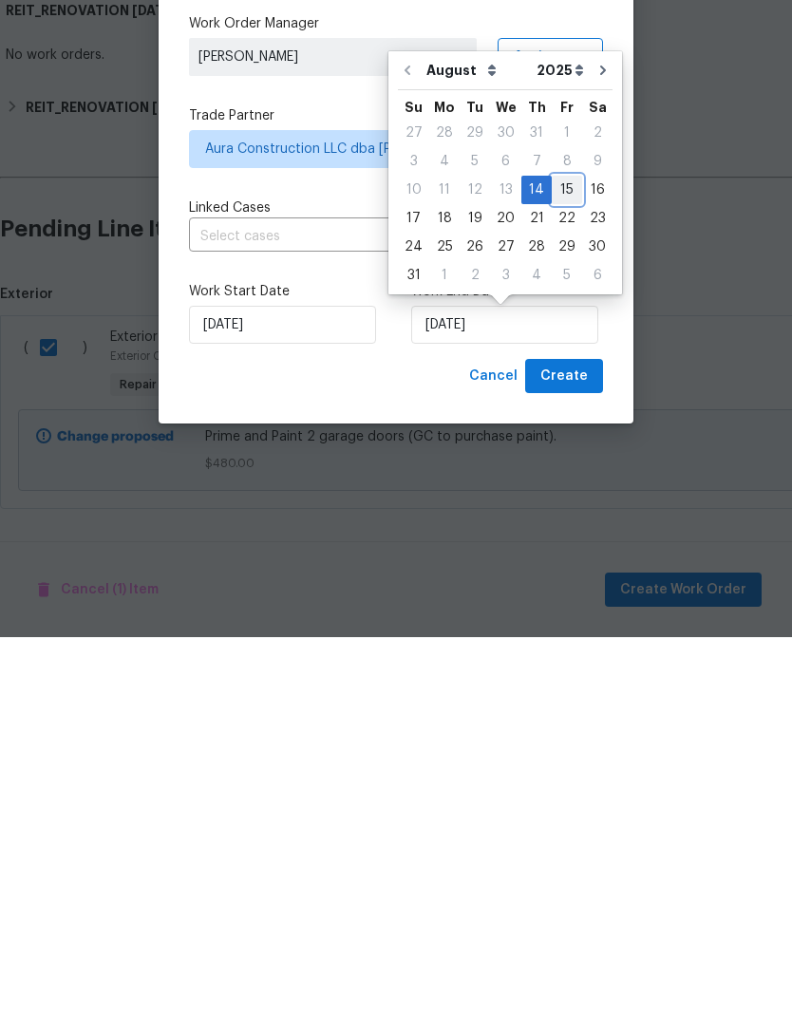
click at [560, 555] on div "15" at bounding box center [567, 568] width 30 height 27
type input "8/15/2025"
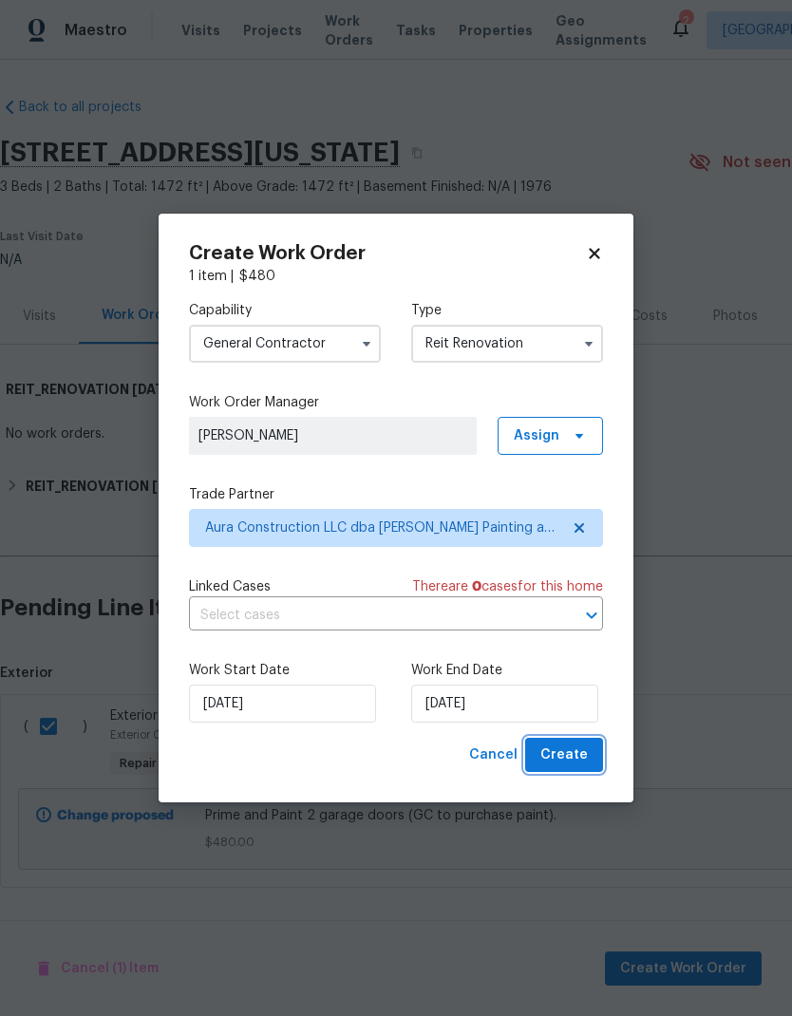
click at [590, 772] on button "Create" at bounding box center [564, 755] width 78 height 35
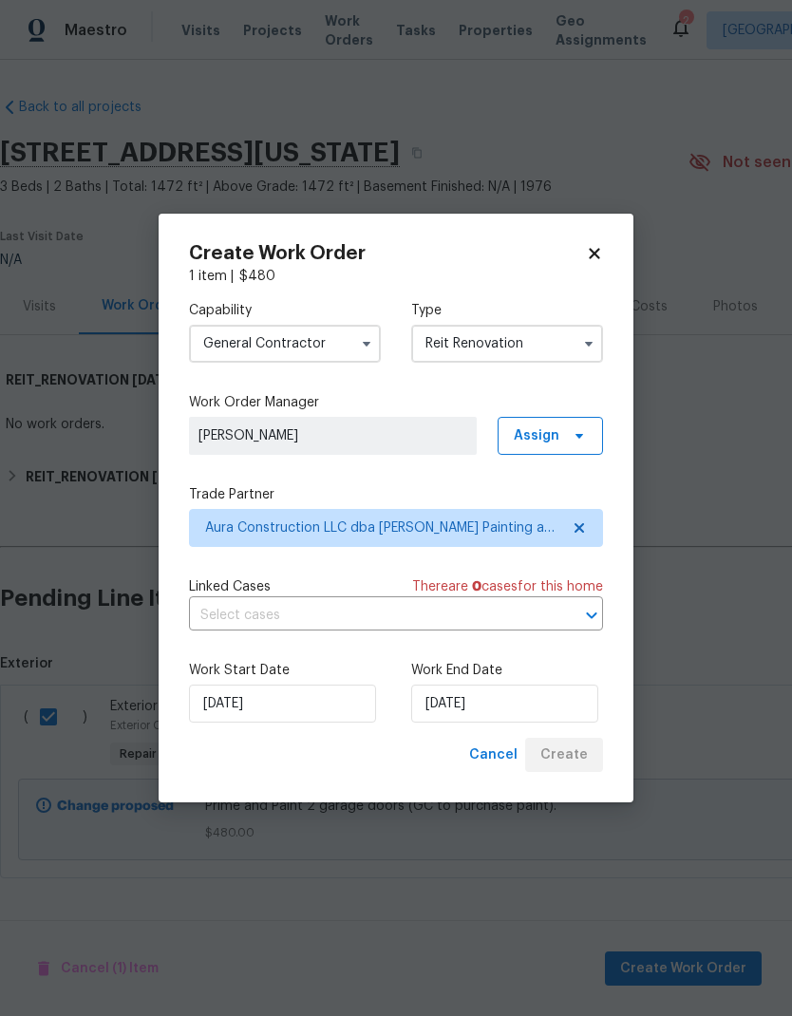
scroll to position [0, 0]
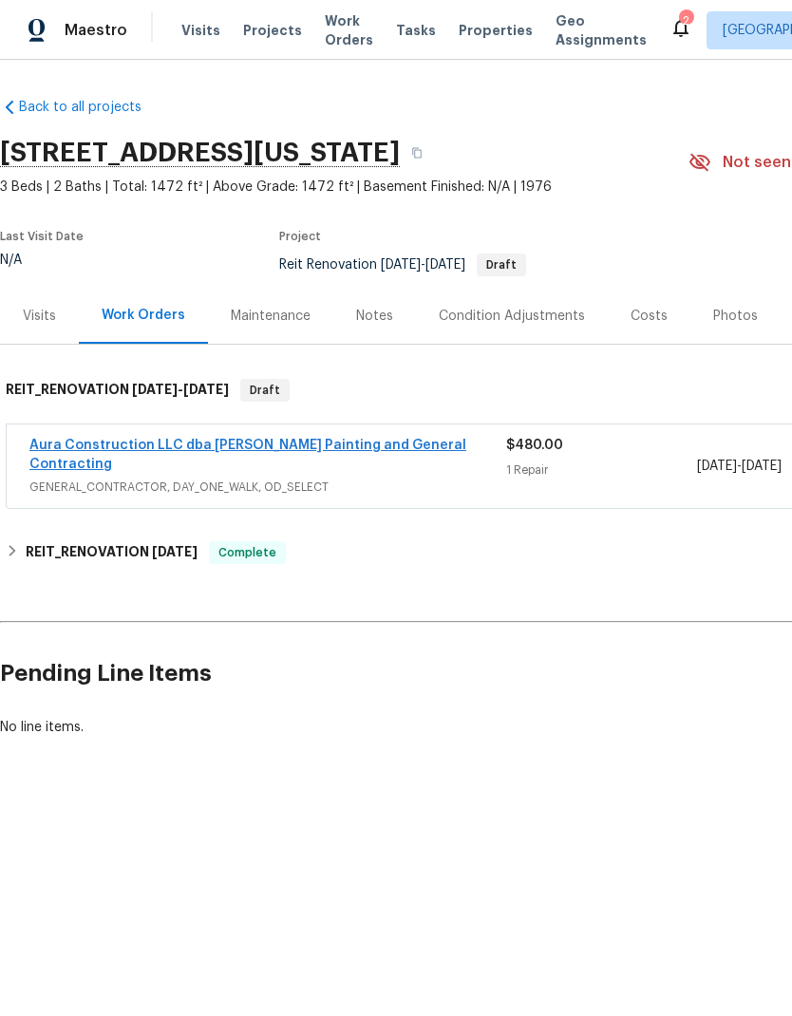
click at [88, 451] on link "Aura Construction LLC dba Logan's Painting and General Contracting" at bounding box center [247, 455] width 437 height 32
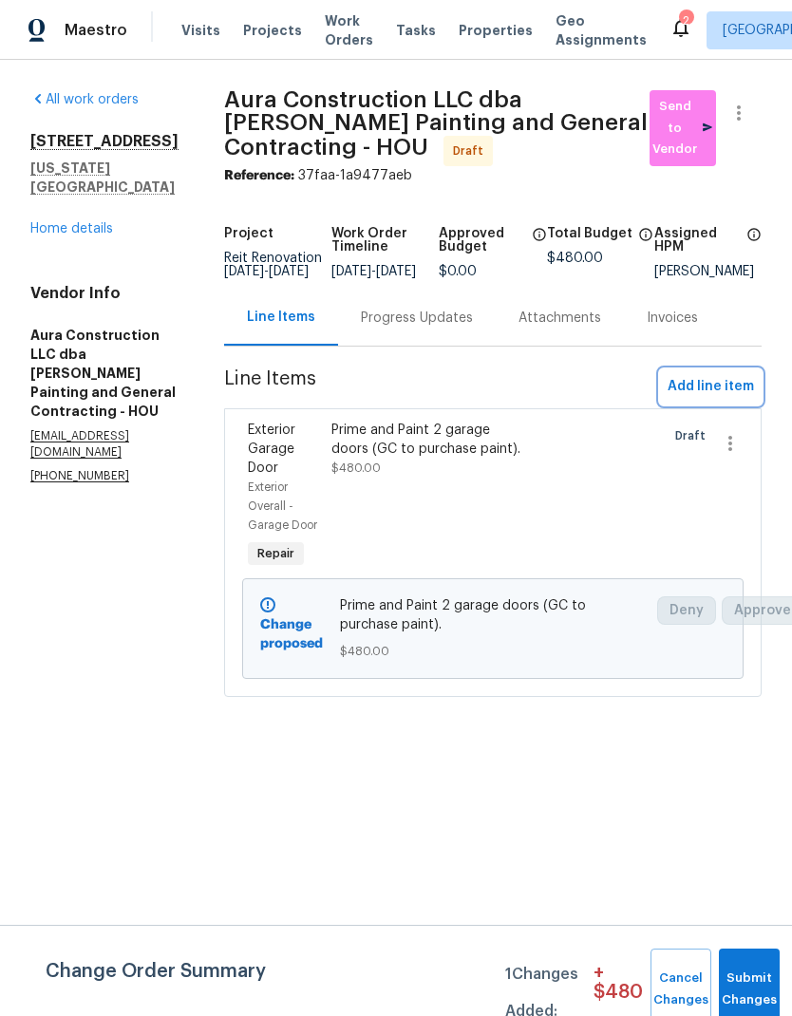
click at [748, 399] on span "Add line item" at bounding box center [710, 387] width 86 height 24
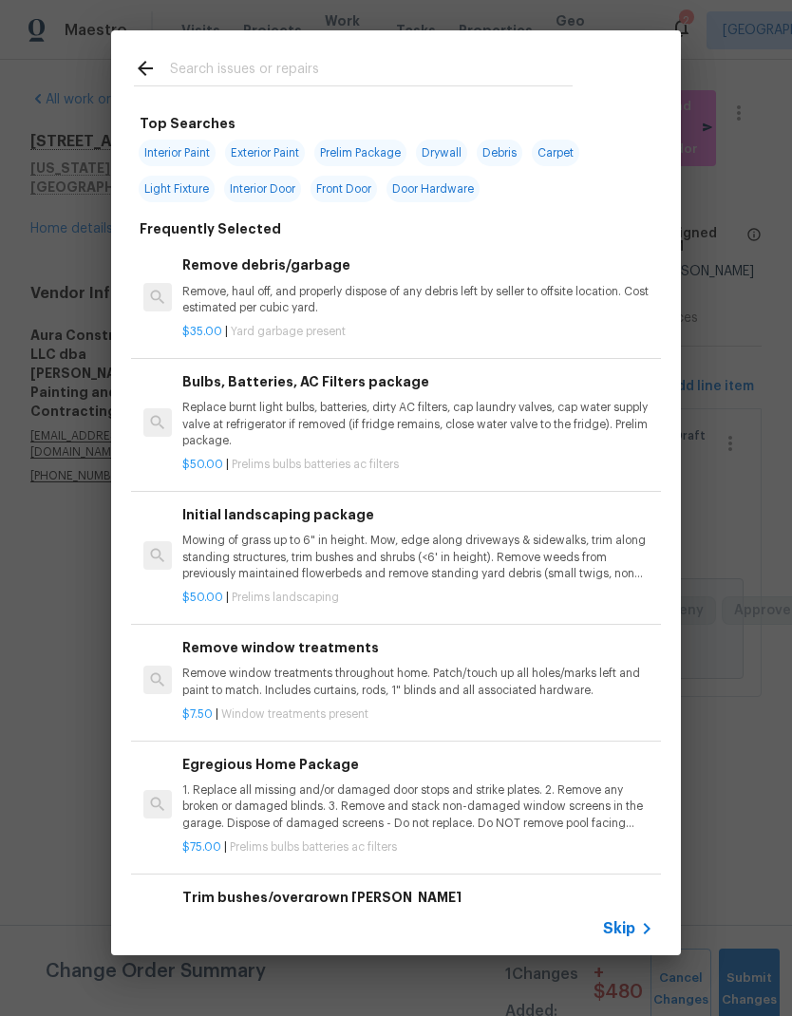
click at [502, 81] on input "text" at bounding box center [371, 71] width 403 height 28
type input "Siding"
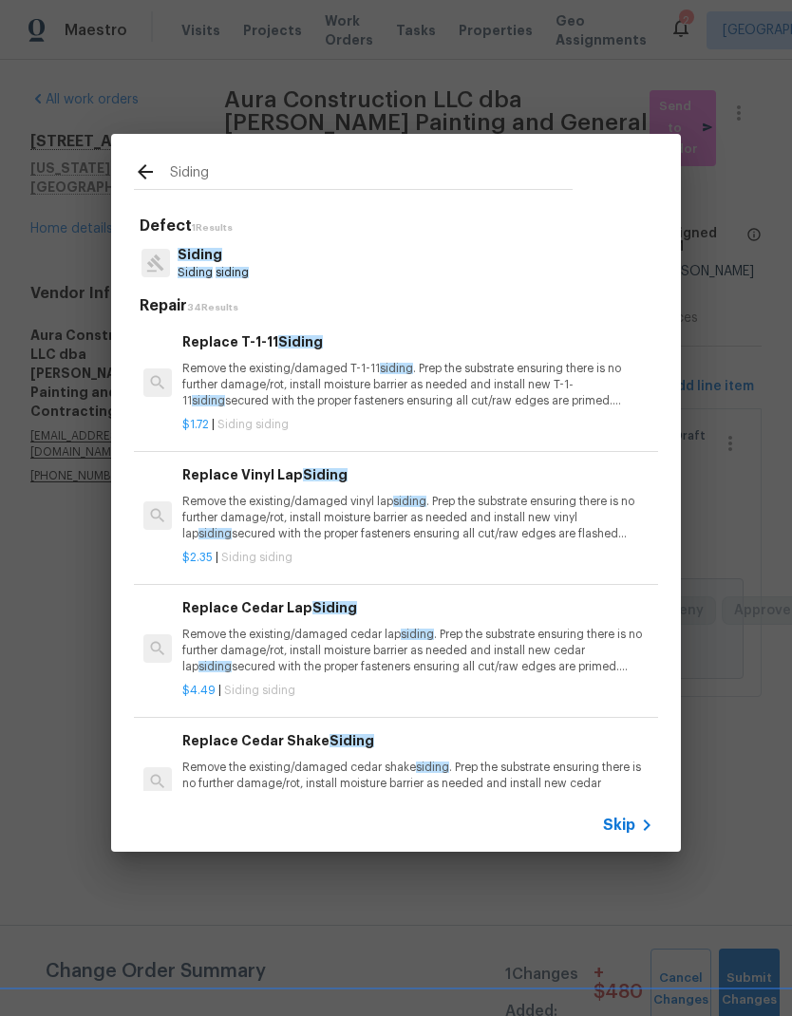
click at [188, 260] on span "Siding" at bounding box center [200, 254] width 45 height 13
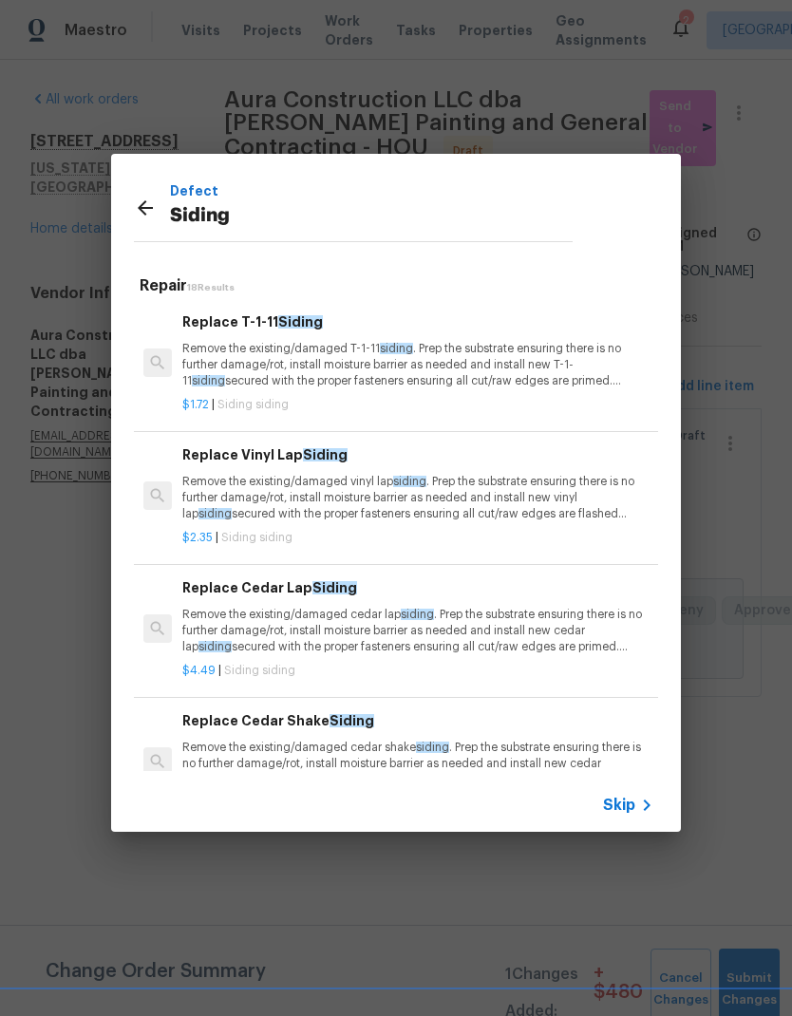
click at [138, 209] on icon at bounding box center [145, 208] width 23 height 23
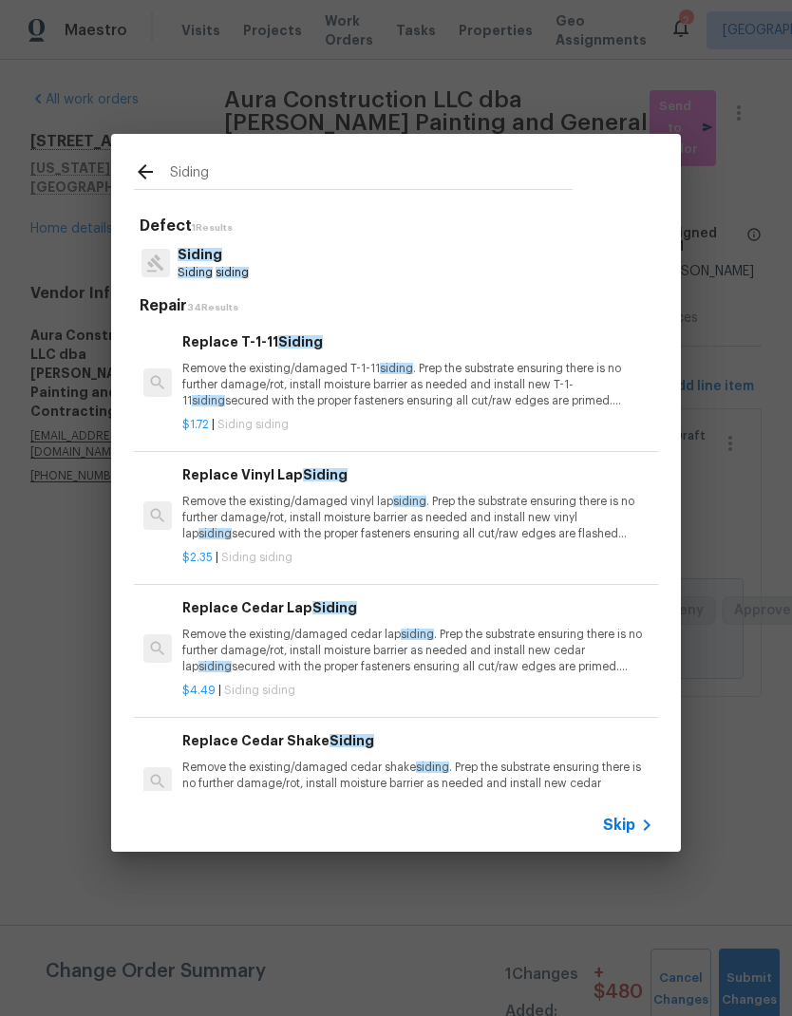
click at [179, 177] on input "Siding" at bounding box center [371, 174] width 403 height 28
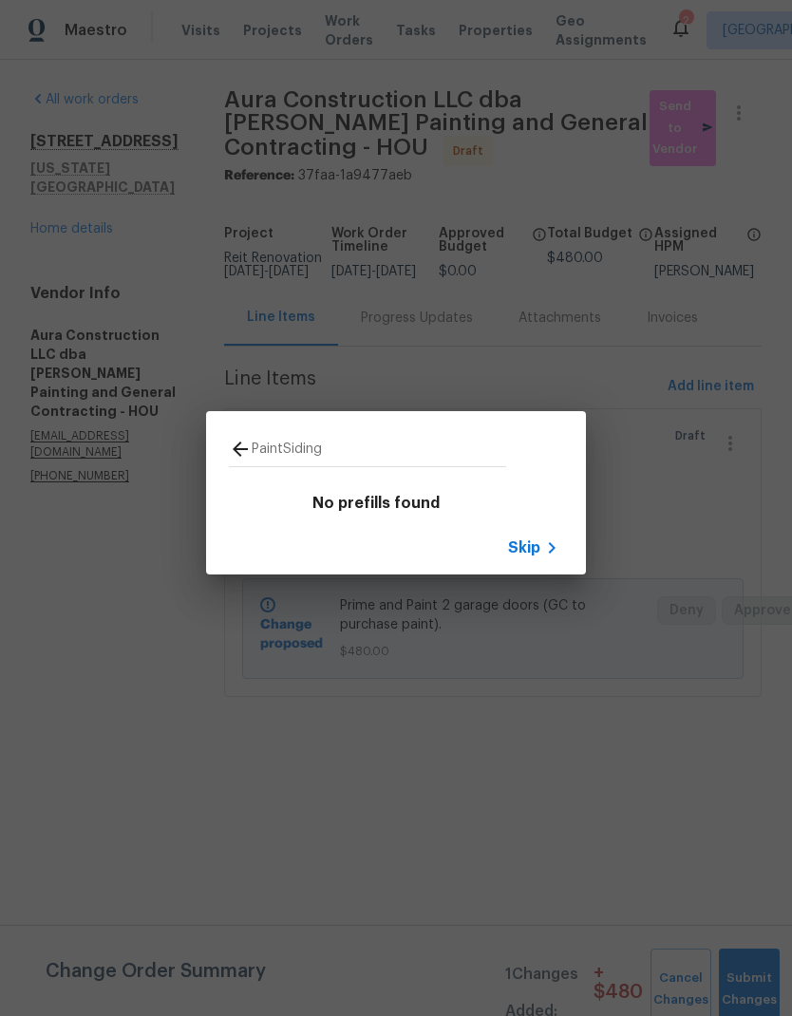
click at [341, 448] on input "PaintSiding" at bounding box center [379, 452] width 254 height 28
type input "Paint"
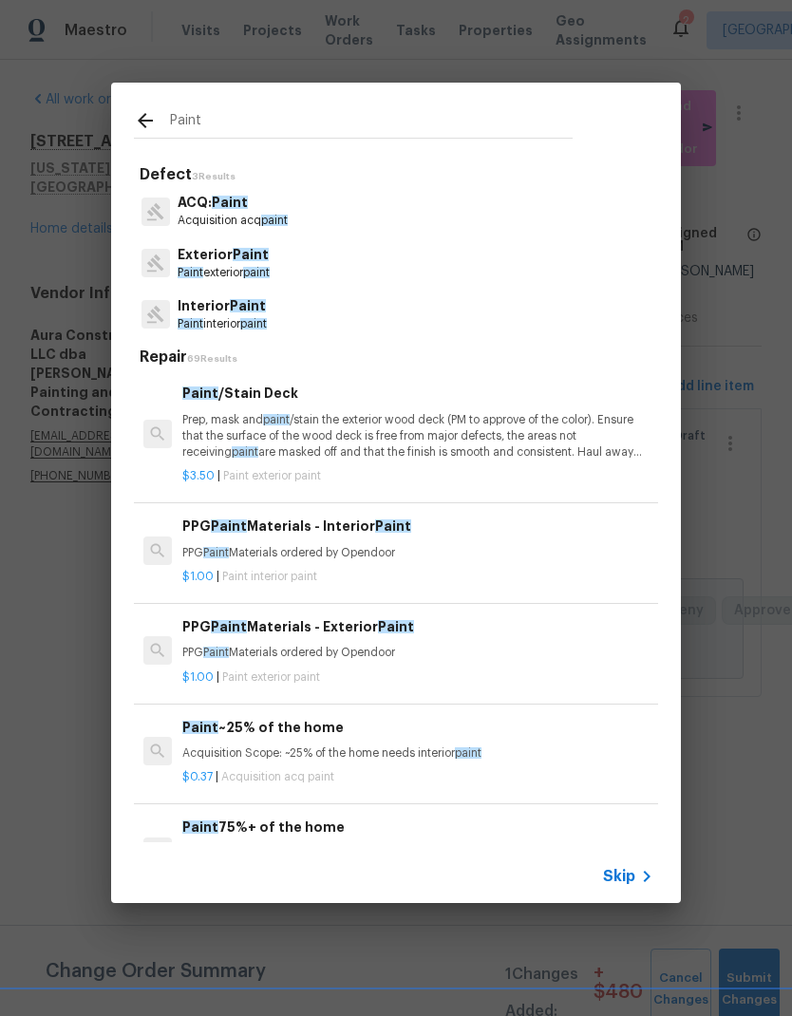
click at [195, 271] on span "Paint" at bounding box center [191, 272] width 26 height 11
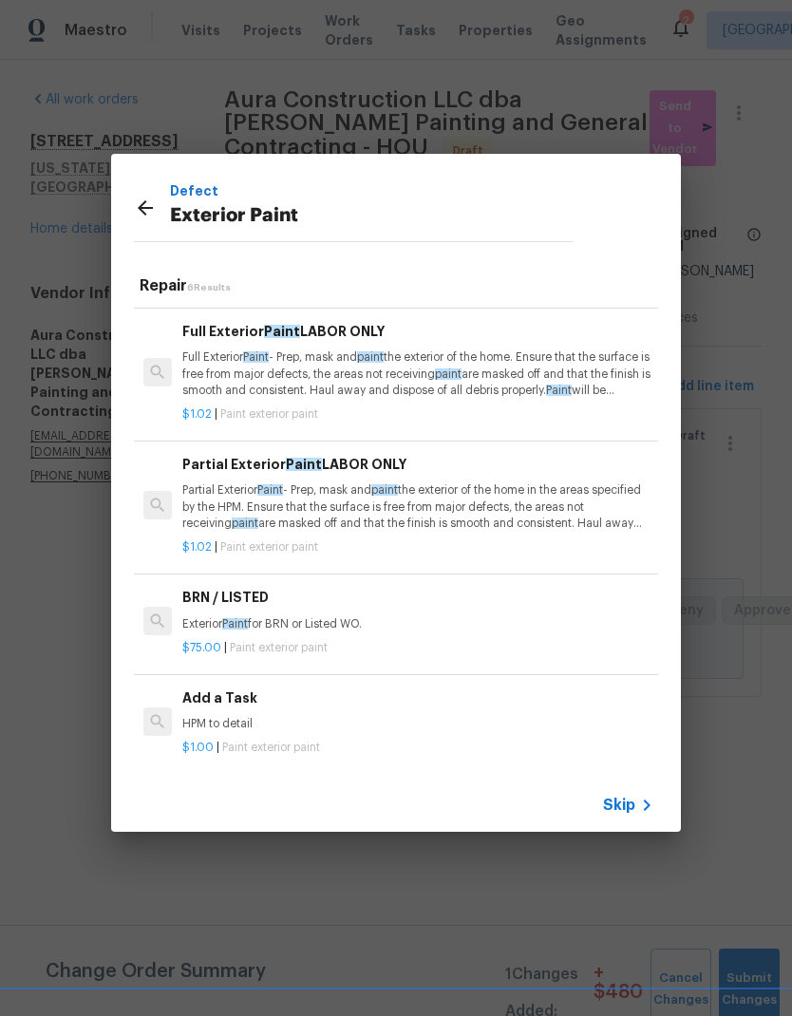
scroll to position [223, 0]
click at [203, 703] on h6 "Add a Task" at bounding box center [417, 698] width 471 height 21
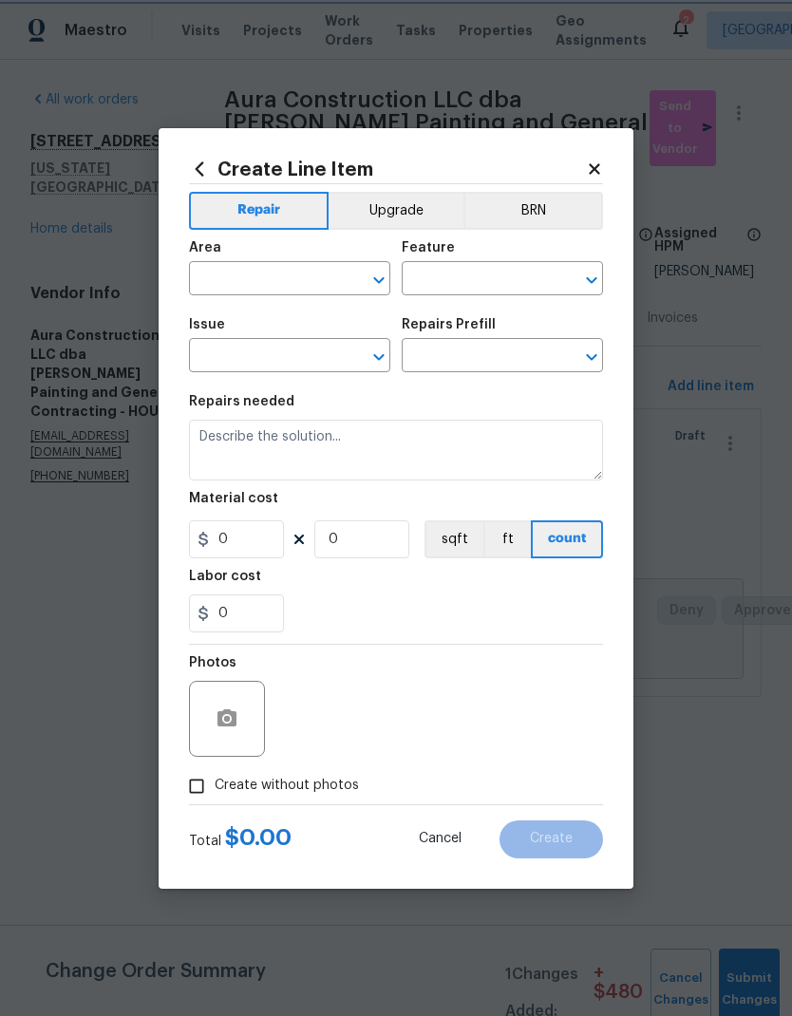
type input "Overall Paint"
type input "Exterior Paint"
type input "Add a Task $1.00"
type textarea "HPM to detail"
type input "1"
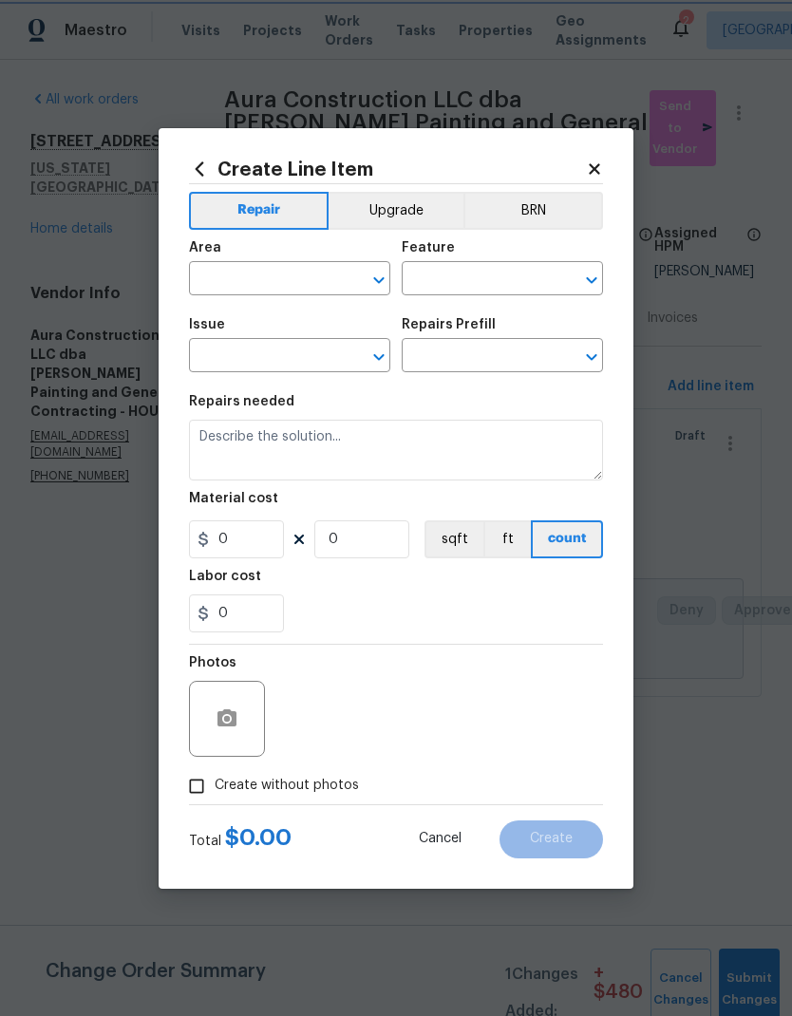
type input "1"
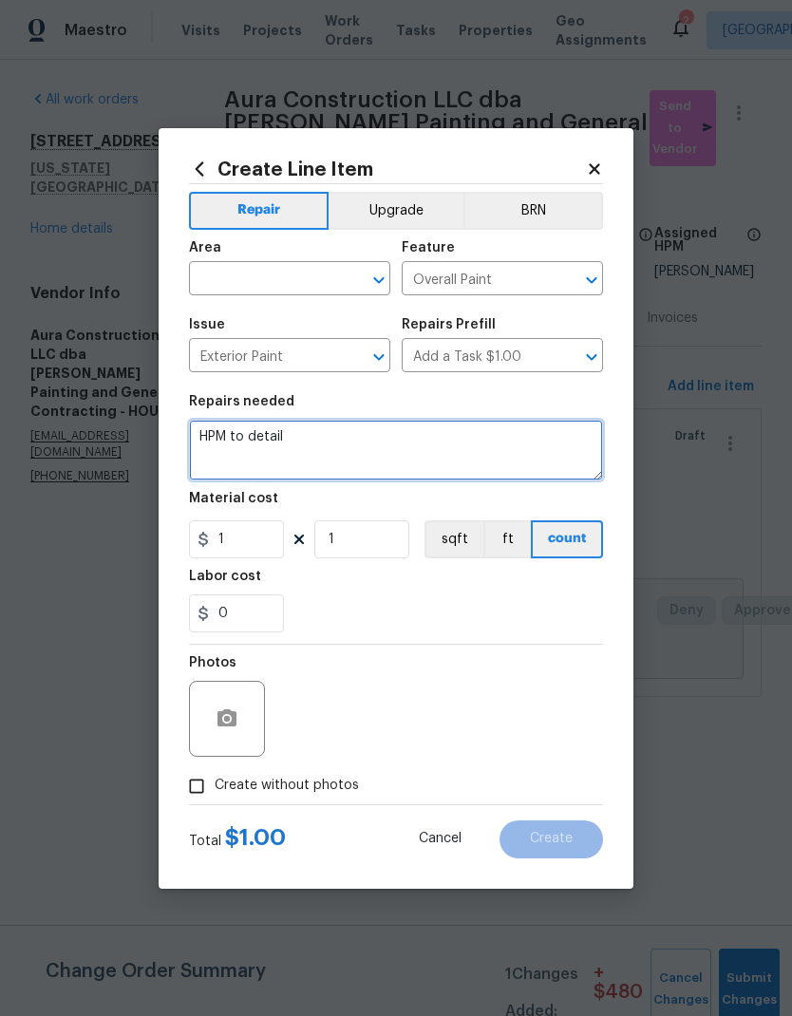
click at [204, 435] on textarea "HPM to detail" at bounding box center [396, 450] width 414 height 61
click at [207, 431] on textarea "HPM to detail" at bounding box center [396, 450] width 414 height 61
click at [216, 434] on textarea "HPM to detail" at bounding box center [396, 450] width 414 height 61
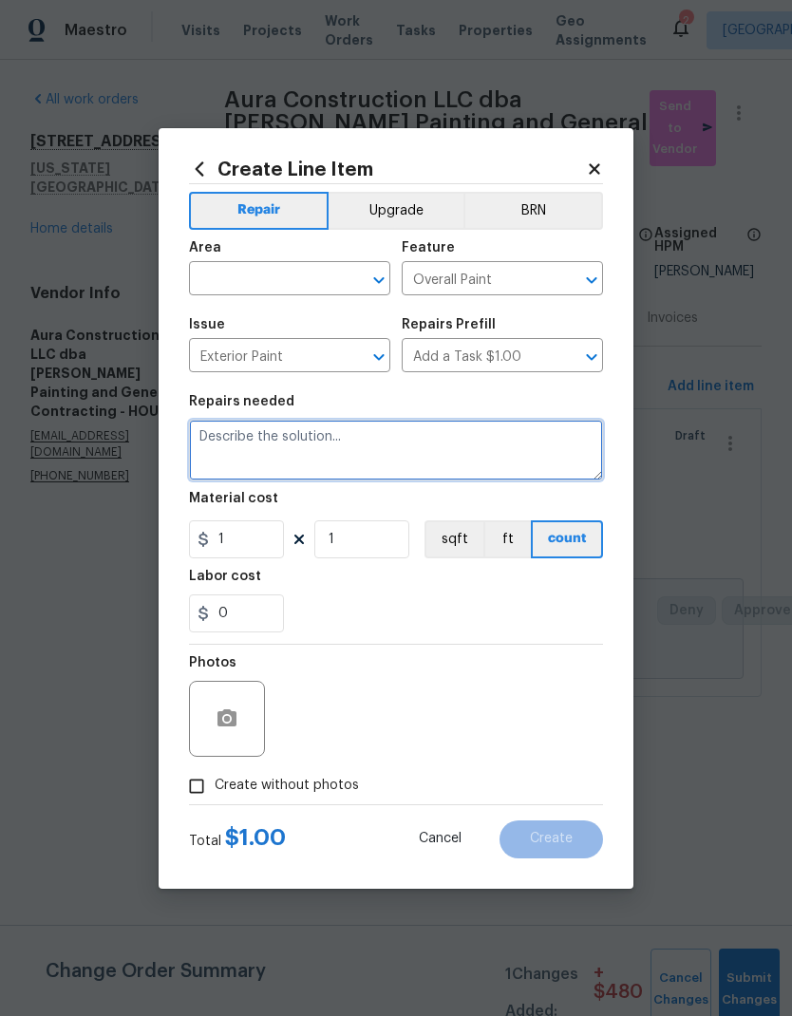
click at [209, 434] on textarea at bounding box center [396, 450] width 414 height 61
paste textarea "remove the vinyl and see how bad the siding is underneath. Maybe we can just pa…"
click at [213, 437] on textarea "remove the vinyl and see how bad the siding is underneath. Maybe we can just pa…" at bounding box center [396, 450] width 414 height 61
click at [212, 436] on textarea "remove the vinyl and see how bad the siding is underneath. Maybe we can just pa…" at bounding box center [396, 450] width 414 height 61
click at [275, 436] on textarea "Remove the vinyl and see how bad the siding is underneath. Maybe we can just pa…" at bounding box center [396, 450] width 414 height 61
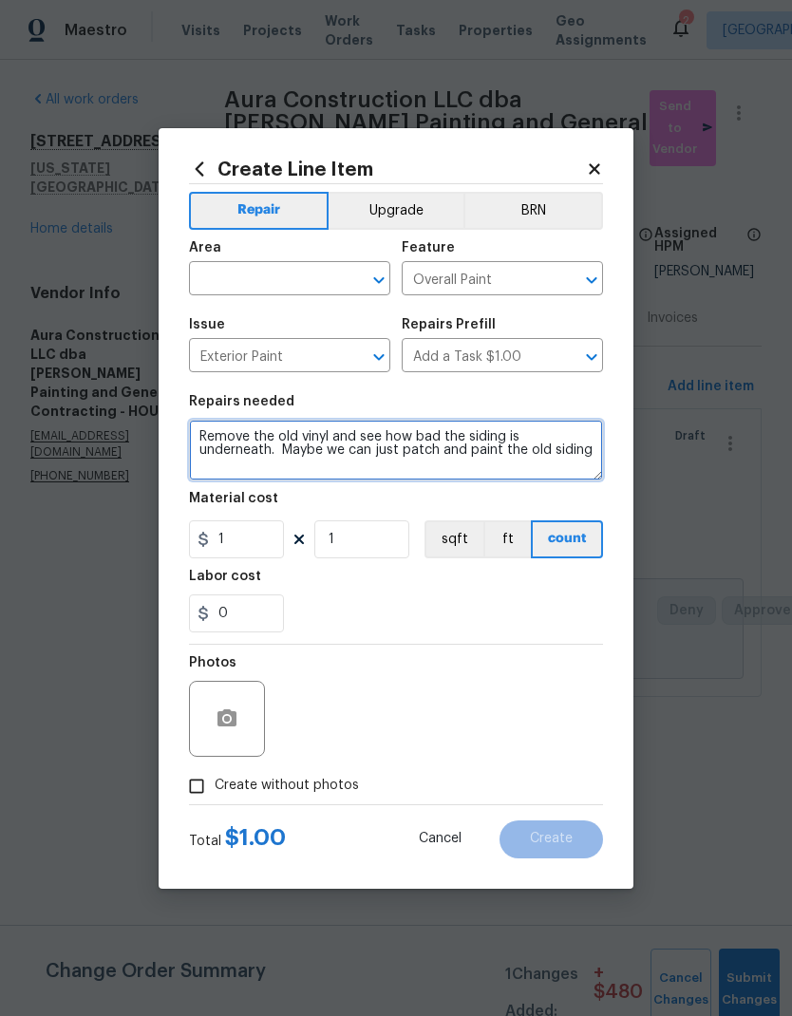
click at [334, 432] on textarea "Remove the old vinyl and see how bad the siding is underneath. Maybe we can jus…" at bounding box center [396, 450] width 414 height 61
click at [500, 431] on textarea "Remove the old vinyl siding g above garage and see how bad the siding is undern…" at bounding box center [396, 450] width 414 height 61
click at [484, 434] on textarea "Remove the old vinyl siding g above garage and see how bad the siding is undern…" at bounding box center [396, 450] width 414 height 61
click at [483, 434] on textarea "Remove the old vinyl siding g above garage and see how bad the siding is undern…" at bounding box center [396, 450] width 414 height 61
click at [341, 460] on textarea "Remove the old vinyl siding g above garage patch and paint the old siding" at bounding box center [396, 450] width 414 height 61
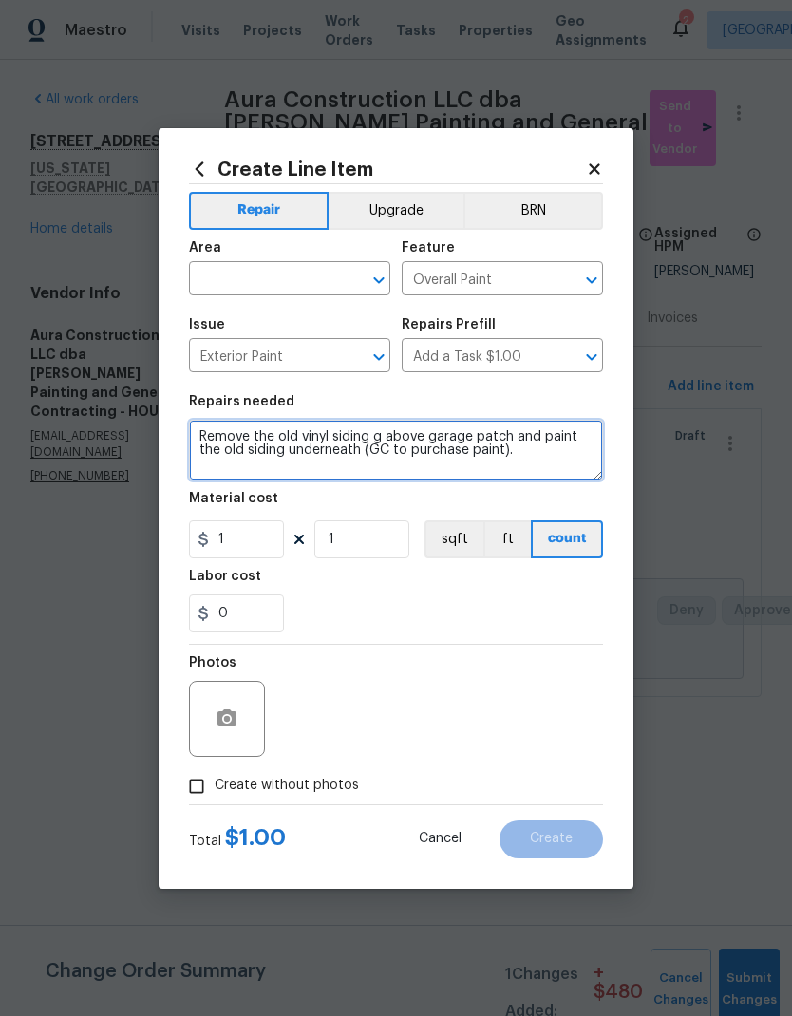
type textarea "Remove the old vinyl siding g above garage patch and paint the old siding under…"
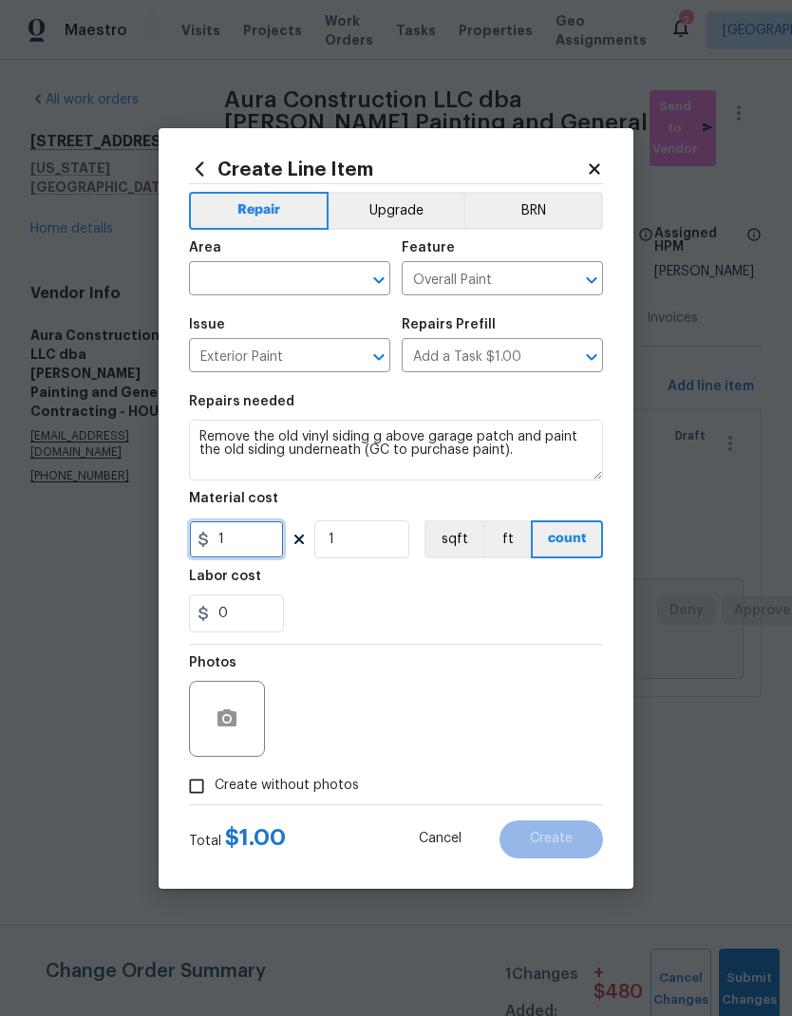
click at [246, 548] on input "1" at bounding box center [236, 539] width 95 height 38
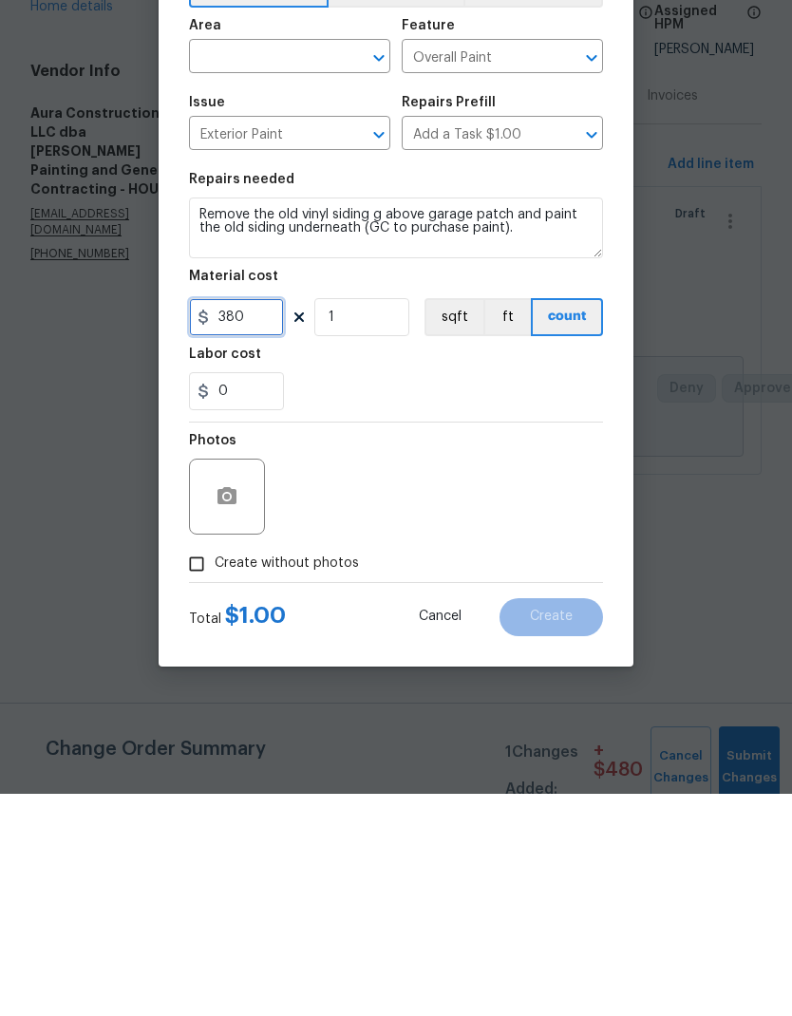
type input "380"
click at [331, 776] on span "Create without photos" at bounding box center [287, 786] width 144 height 20
click at [215, 768] on input "Create without photos" at bounding box center [196, 786] width 36 height 36
checkbox input "true"
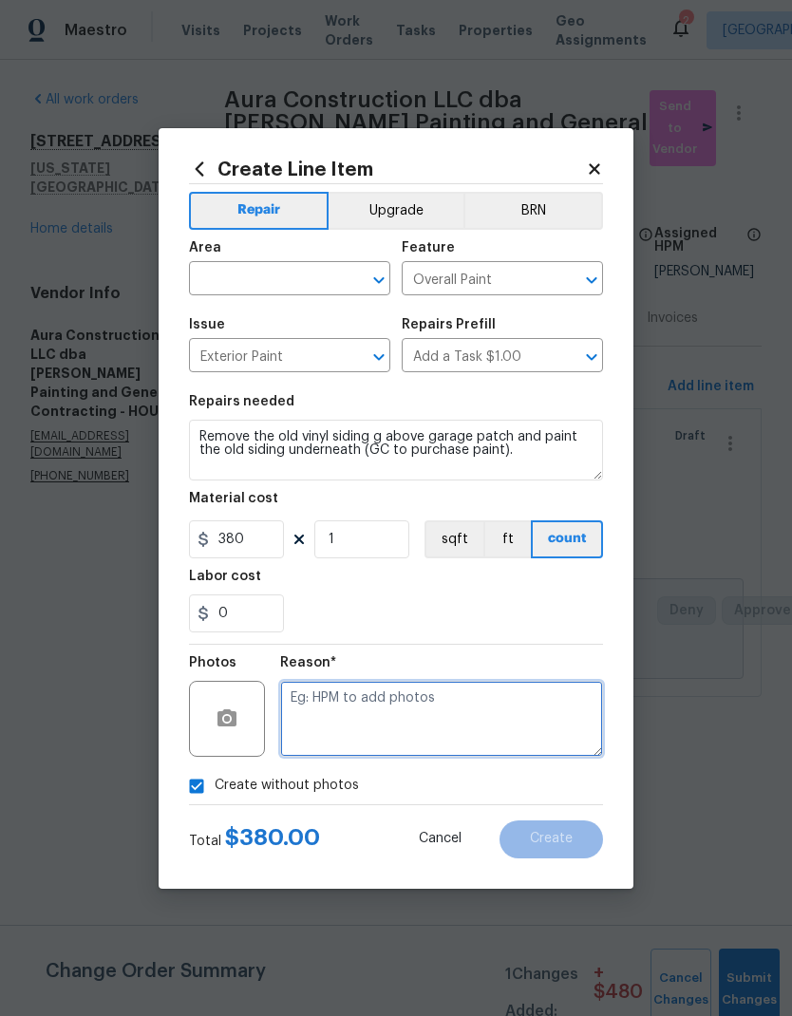
click at [497, 708] on textarea at bounding box center [441, 719] width 323 height 76
type textarea "."
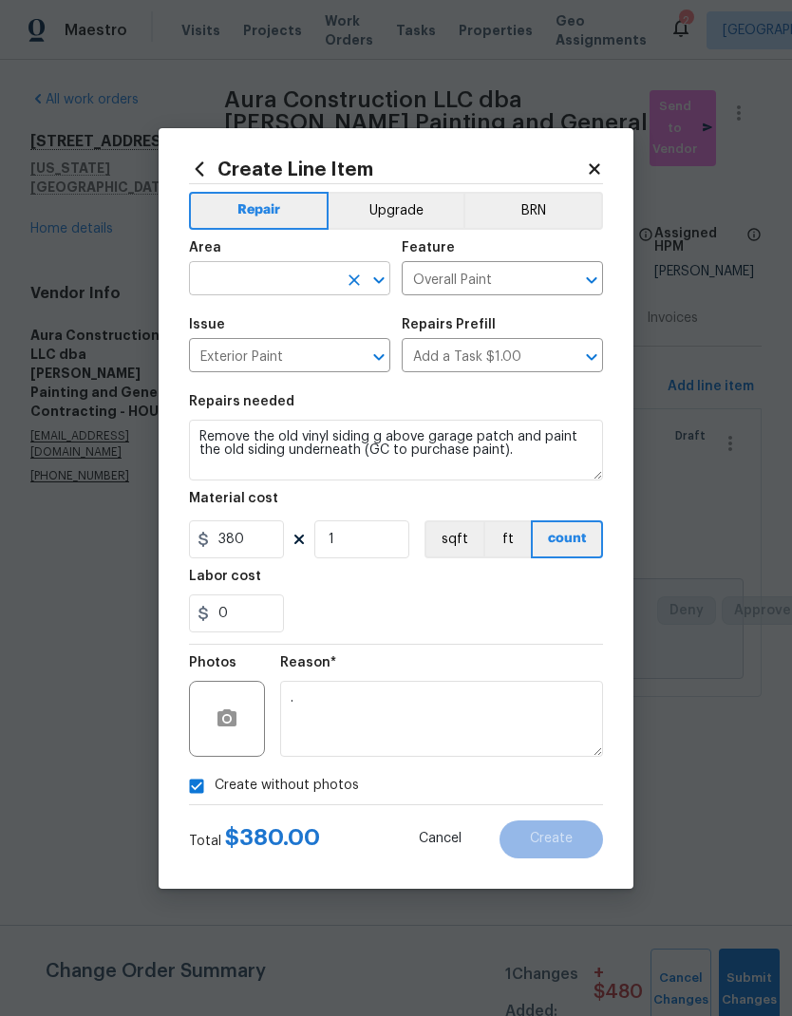
click at [219, 275] on input "text" at bounding box center [263, 280] width 148 height 29
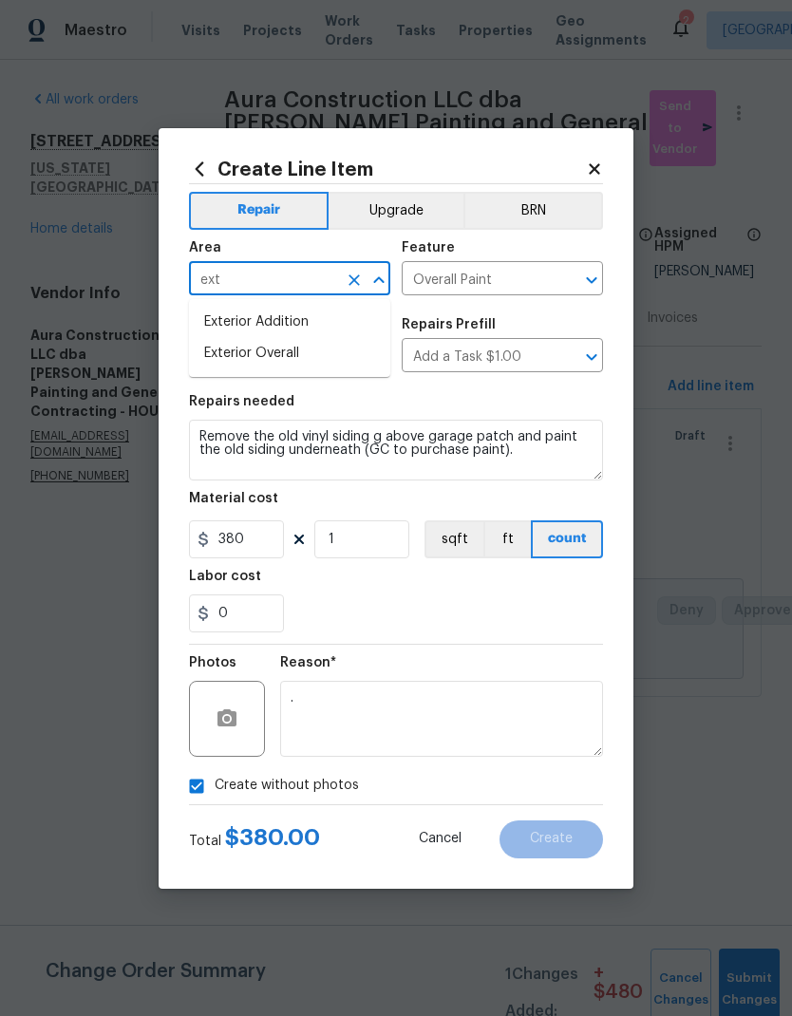
click at [219, 366] on li "Exterior Overall" at bounding box center [289, 353] width 201 height 31
type input "Exterior Overall"
click at [555, 592] on div "Labor cost" at bounding box center [396, 582] width 414 height 25
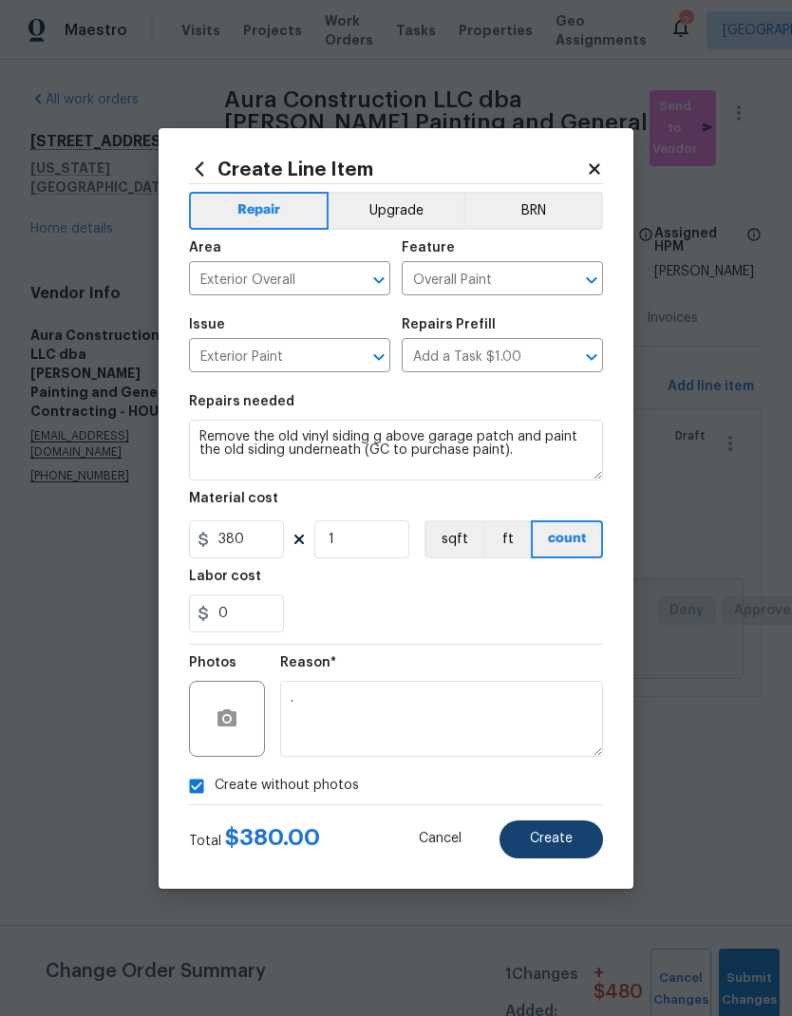
click at [556, 827] on button "Create" at bounding box center [550, 839] width 103 height 38
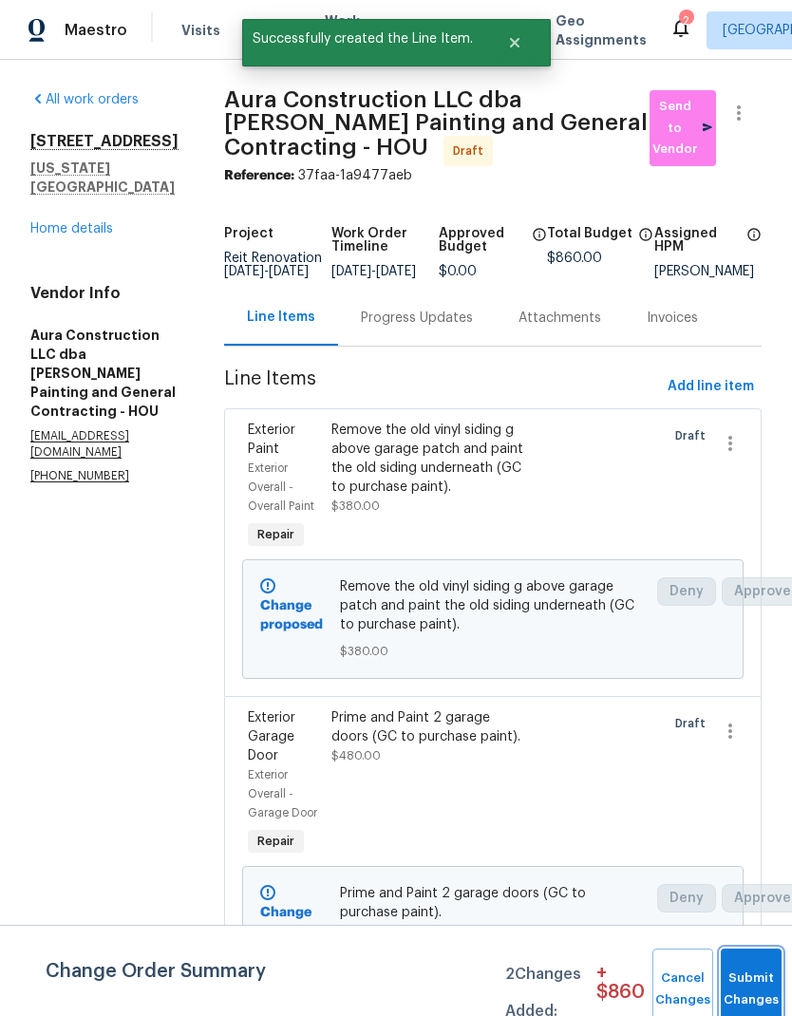
click at [753, 981] on button "Submit Changes" at bounding box center [751, 989] width 61 height 82
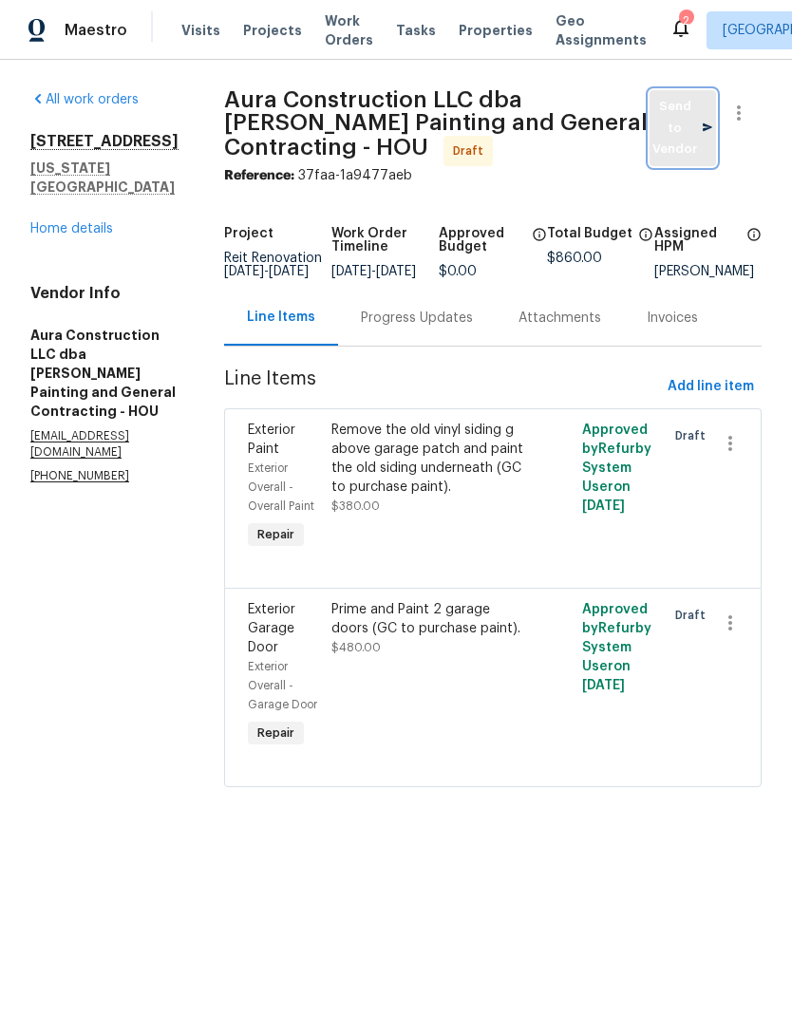
click at [686, 139] on span "Send to Vendor" at bounding box center [682, 128] width 47 height 65
